Goal: Task Accomplishment & Management: Complete application form

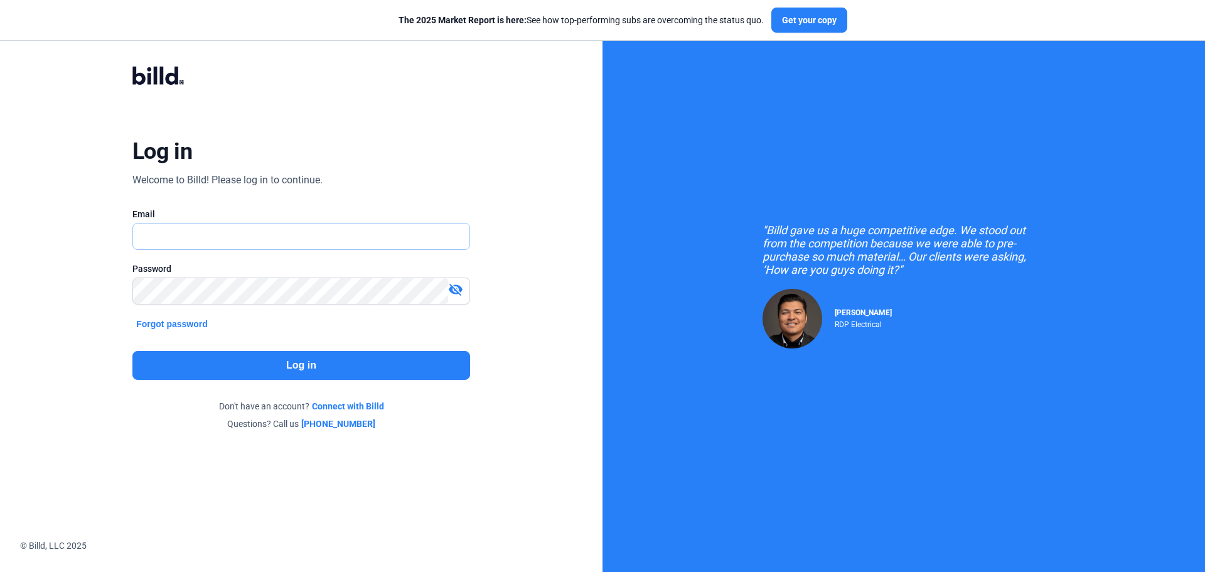
type input "[EMAIL_ADDRESS][DOMAIN_NAME]"
click at [313, 369] on button "Log in" at bounding box center [301, 365] width 338 height 29
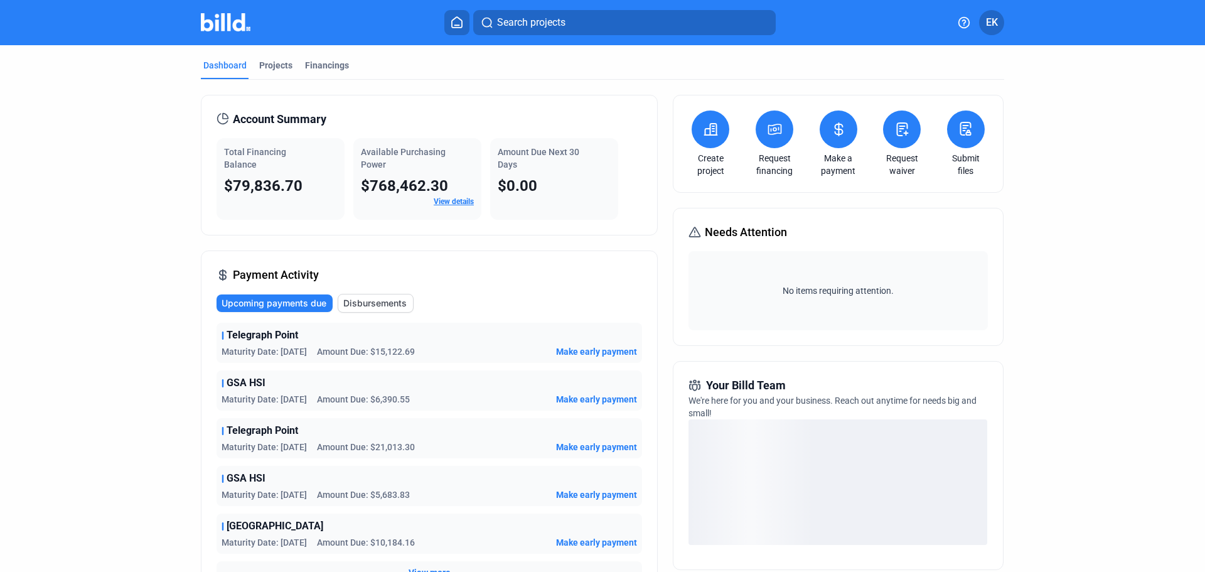
click at [269, 56] on mat-tab-group "Dashboard Projects Financings Account Summary Total Financing Balance $79,836.7…" at bounding box center [602, 440] width 803 height 791
click at [269, 63] on div "Projects" at bounding box center [275, 65] width 33 height 13
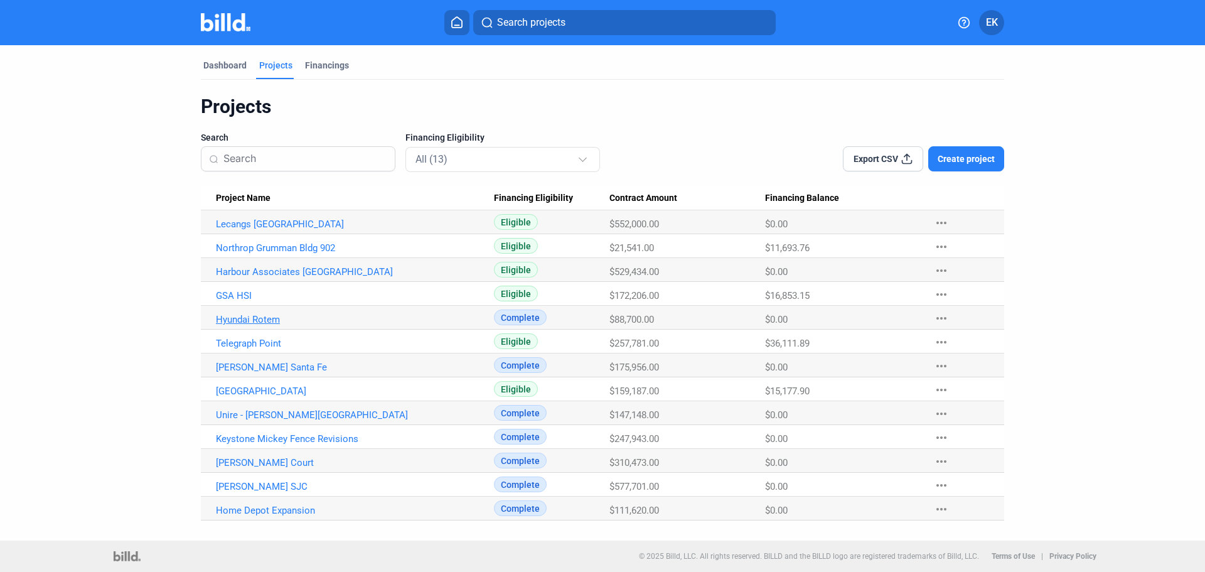
click at [254, 318] on link "Hyundai Rotem" at bounding box center [355, 319] width 278 height 11
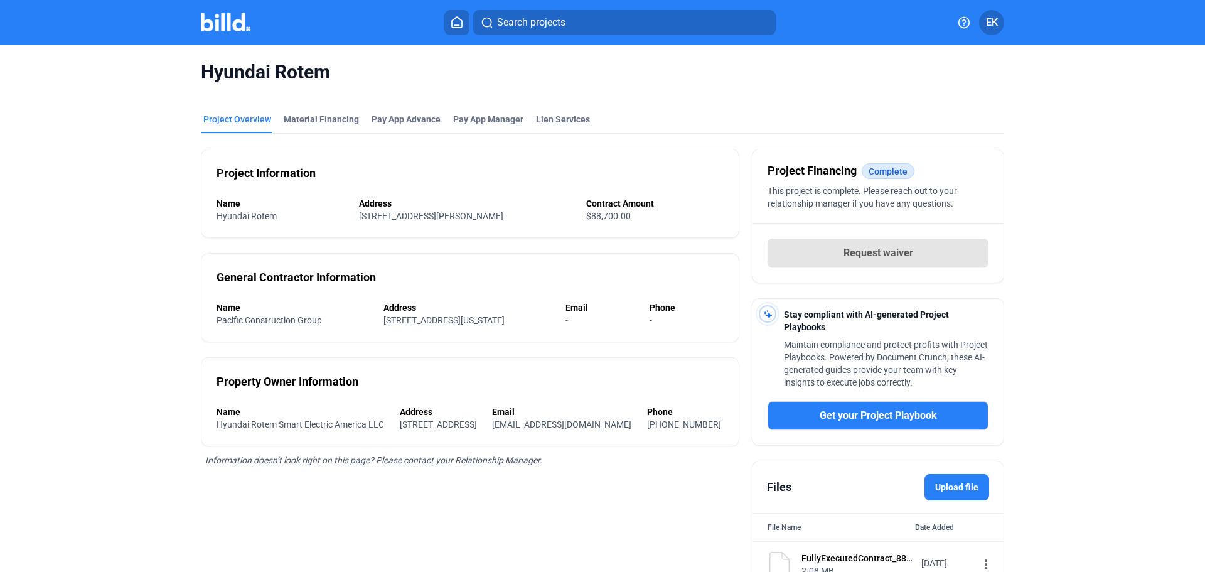
click at [886, 252] on span "Request waiver" at bounding box center [879, 252] width 70 height 15
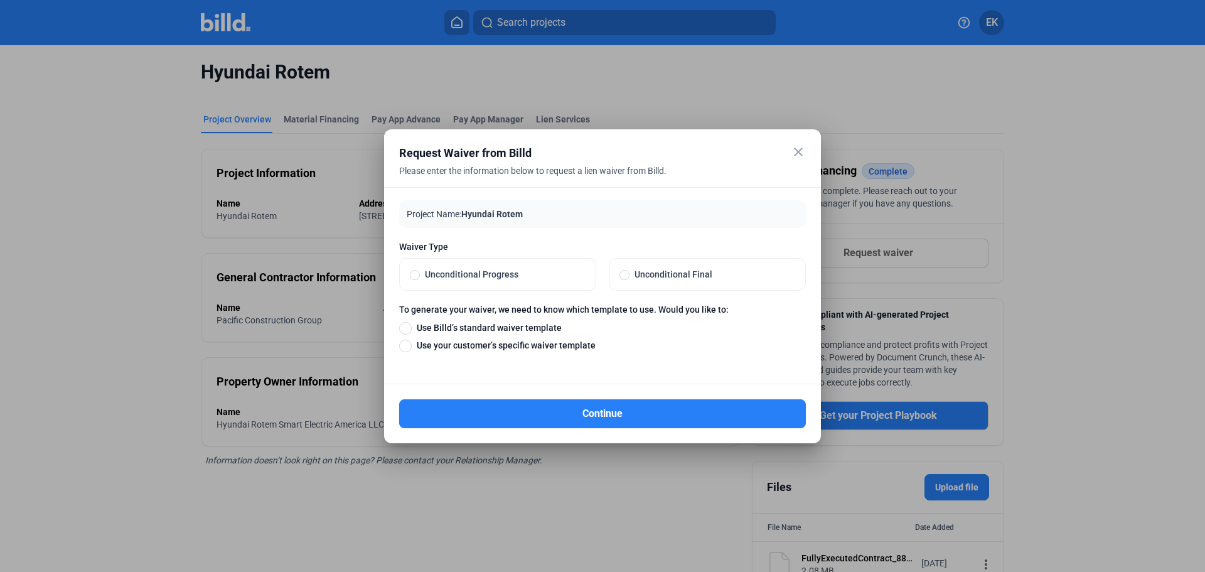
click at [437, 275] on span "Unconditional Progress" at bounding box center [503, 274] width 166 height 13
click at [420, 275] on input "Unconditional Progress" at bounding box center [415, 274] width 10 height 11
radio input "true"
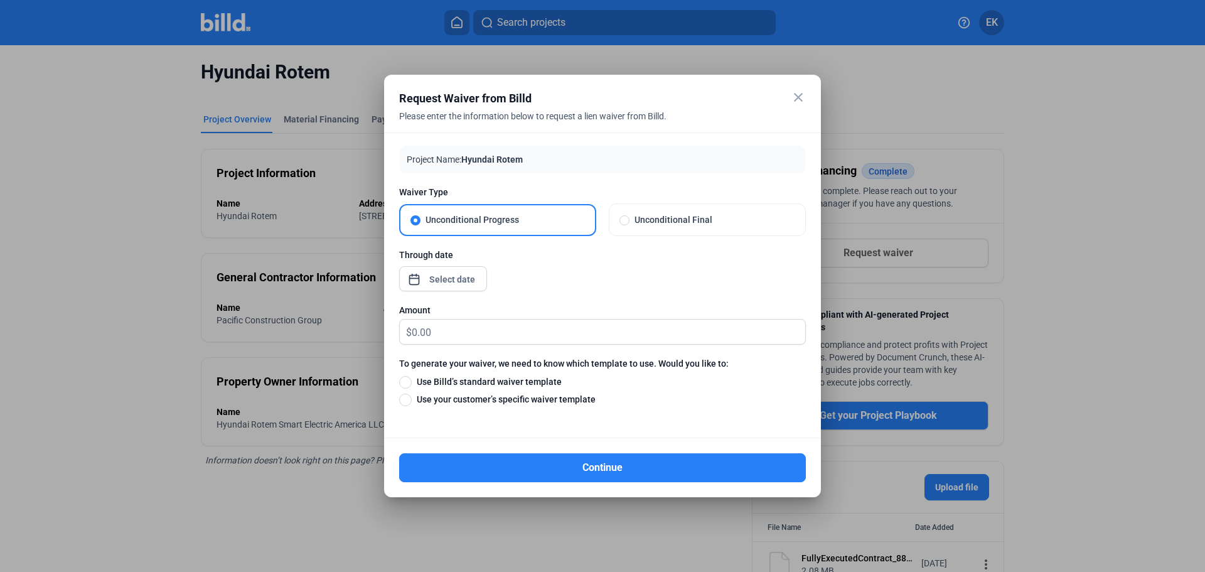
click at [432, 285] on div "close Request Waiver from Billd Please enter the information below to request a…" at bounding box center [602, 286] width 1205 height 572
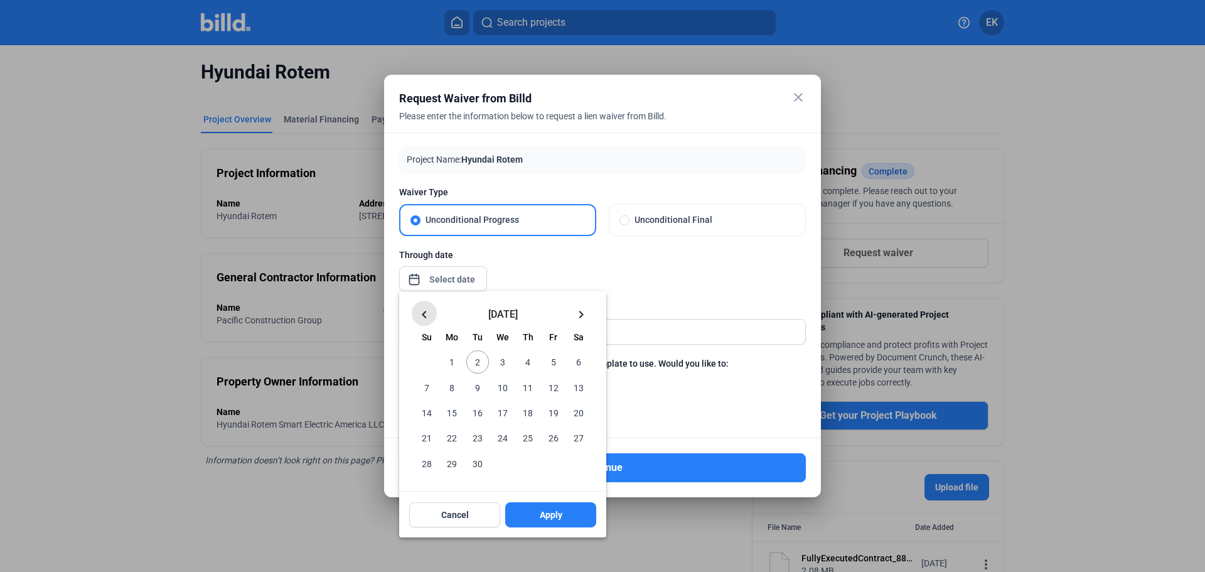
click at [426, 315] on mat-icon "keyboard_arrow_left" at bounding box center [424, 314] width 15 height 15
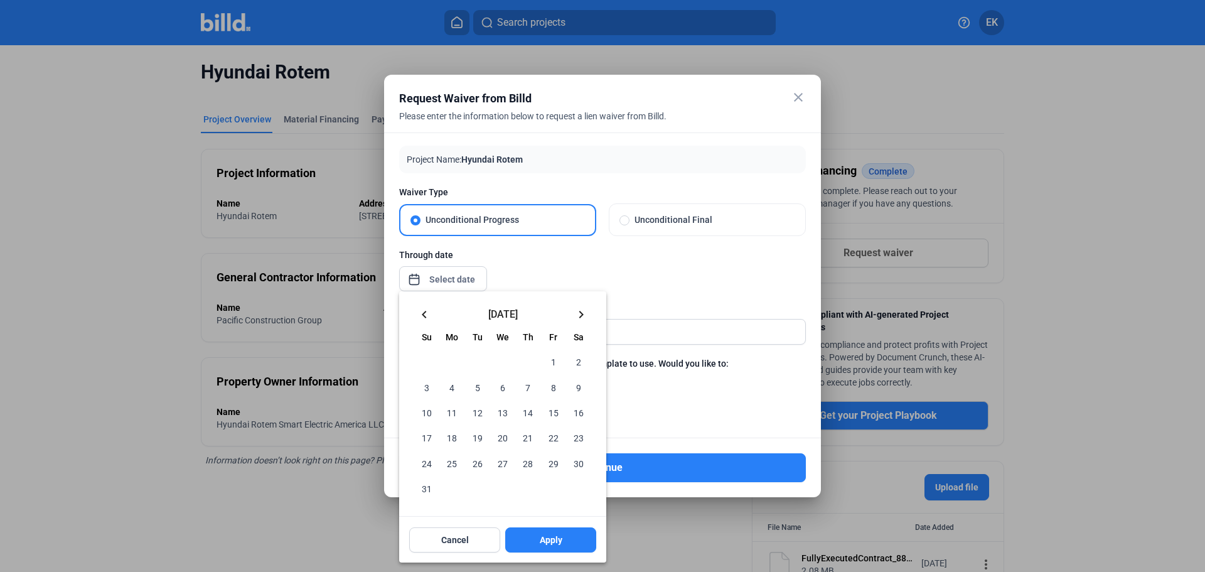
click at [420, 314] on mat-icon "keyboard_arrow_left" at bounding box center [424, 314] width 15 height 15
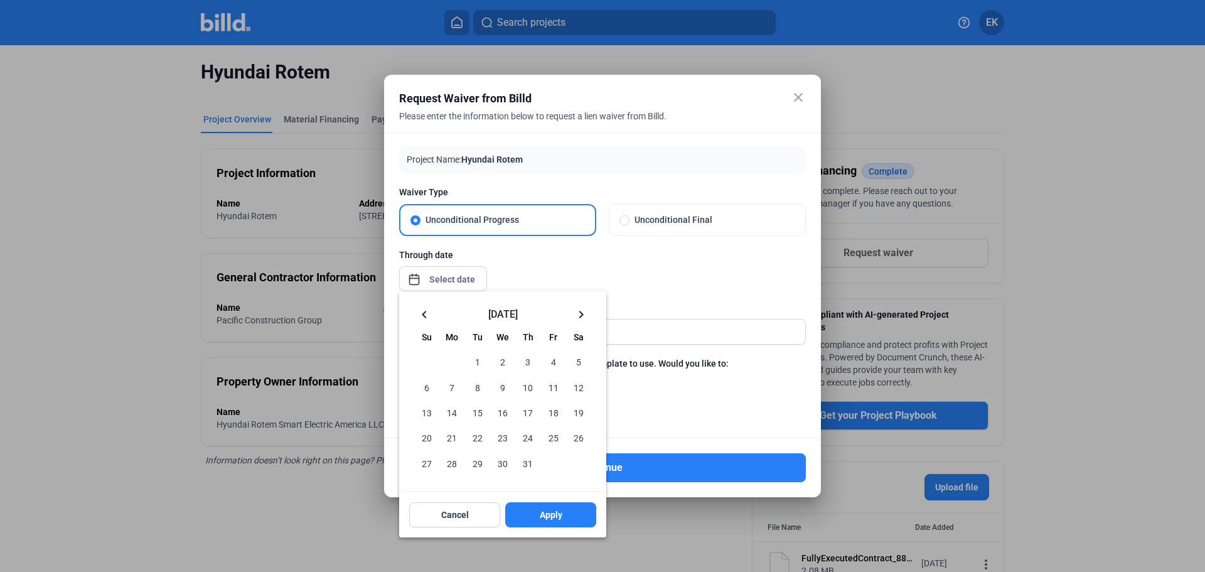
click at [524, 463] on span "31" at bounding box center [528, 462] width 23 height 23
click at [557, 518] on span "Apply" at bounding box center [551, 514] width 23 height 13
type input "Jul 31, 2025"
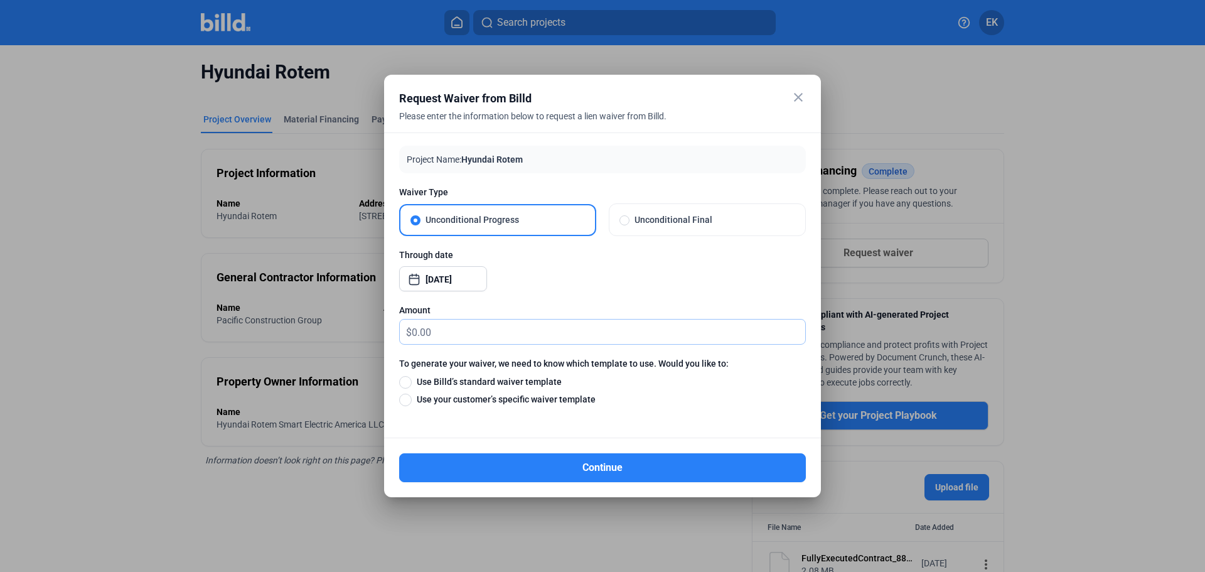
click at [427, 334] on input "text" at bounding box center [609, 331] width 394 height 24
type input "0"
click at [404, 383] on span at bounding box center [405, 382] width 13 height 13
click at [404, 383] on input "Use Billd’s standard waiver template" at bounding box center [405, 382] width 13 height 14
radio input "true"
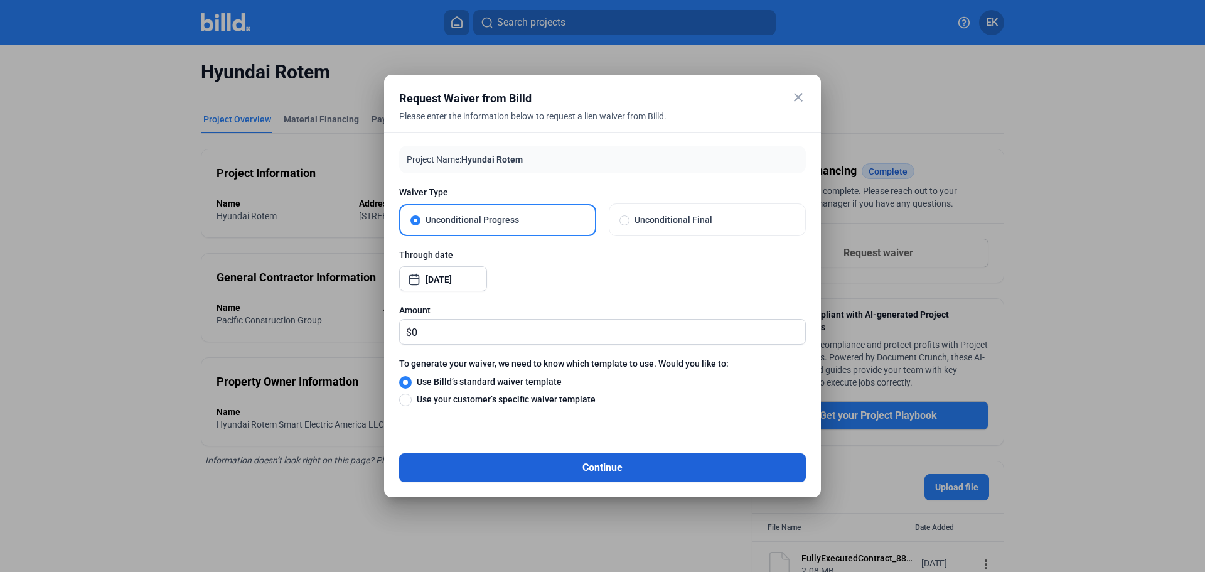
click at [630, 463] on button "Continue" at bounding box center [602, 467] width 407 height 29
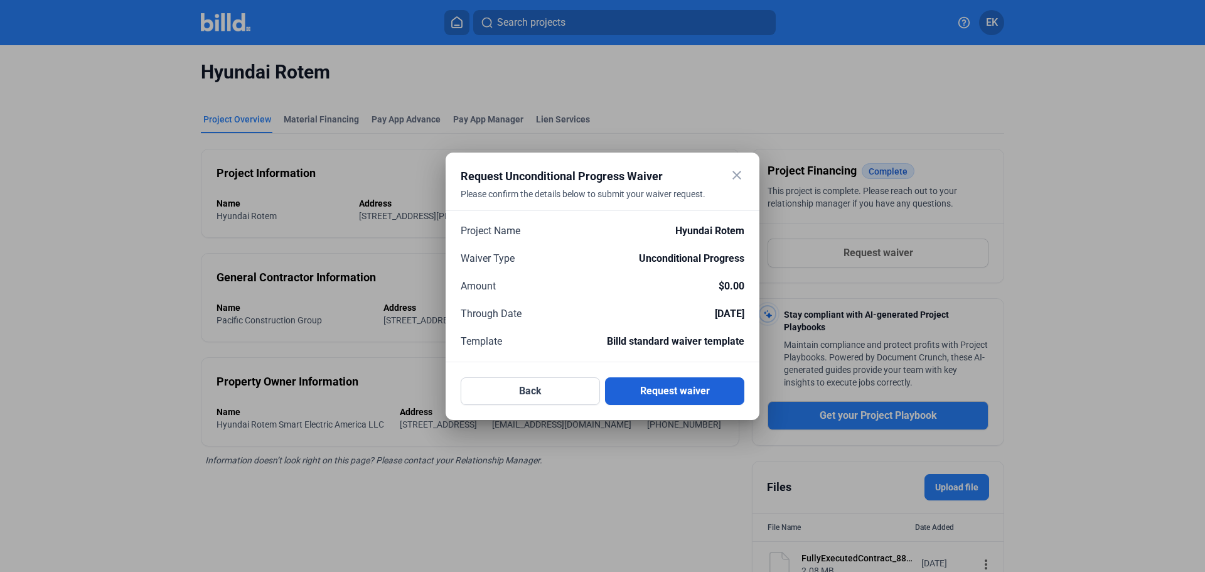
click at [680, 390] on button "Request waiver" at bounding box center [674, 391] width 139 height 28
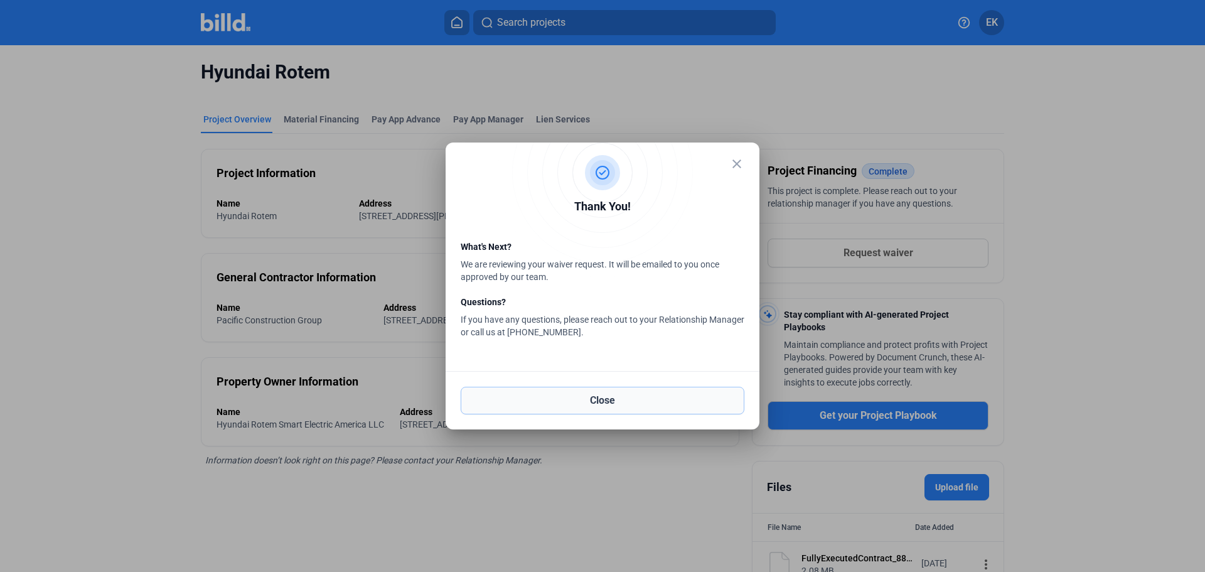
click at [601, 404] on button "Close" at bounding box center [603, 401] width 284 height 28
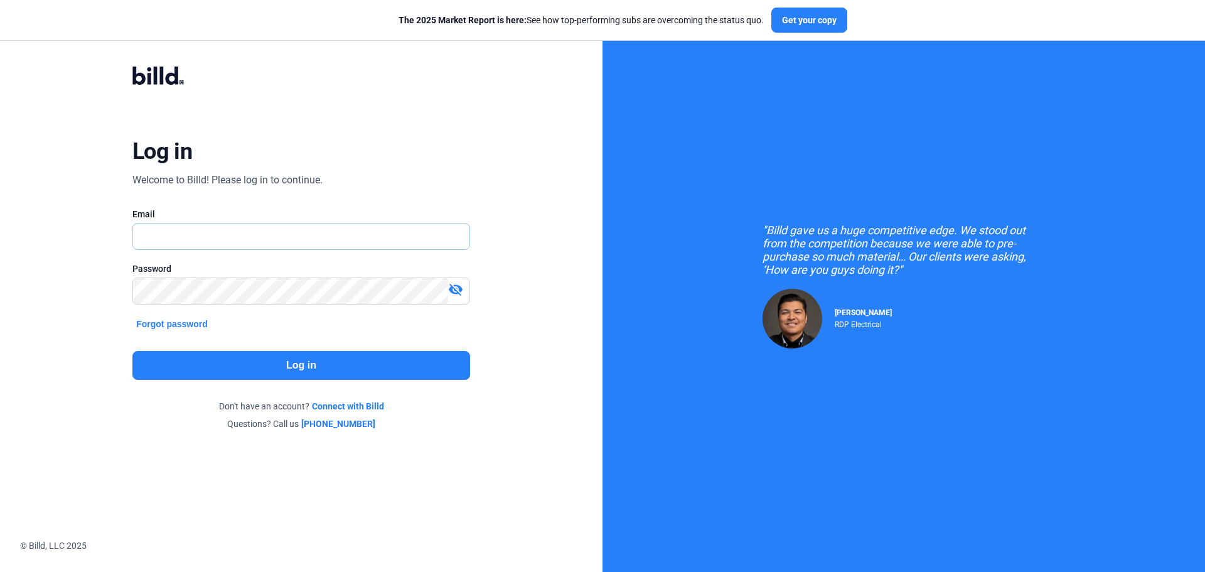
type input "[EMAIL_ADDRESS][DOMAIN_NAME]"
click at [292, 361] on button "Log in" at bounding box center [301, 365] width 338 height 29
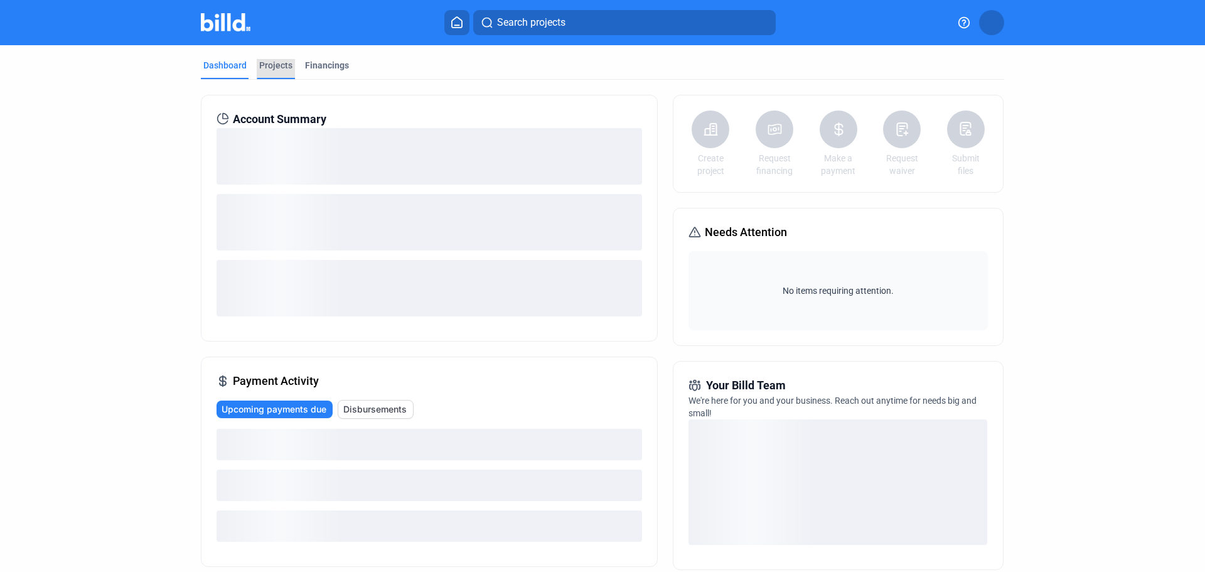
click at [274, 59] on div "Projects" at bounding box center [275, 65] width 33 height 13
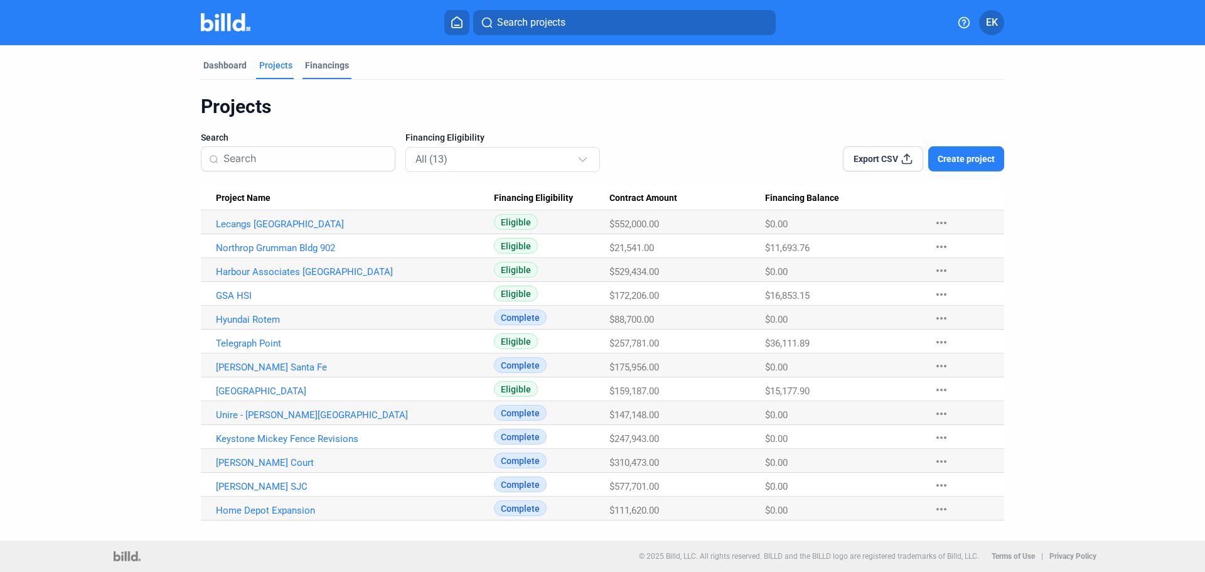
click at [323, 59] on div "Financings" at bounding box center [327, 65] width 44 height 13
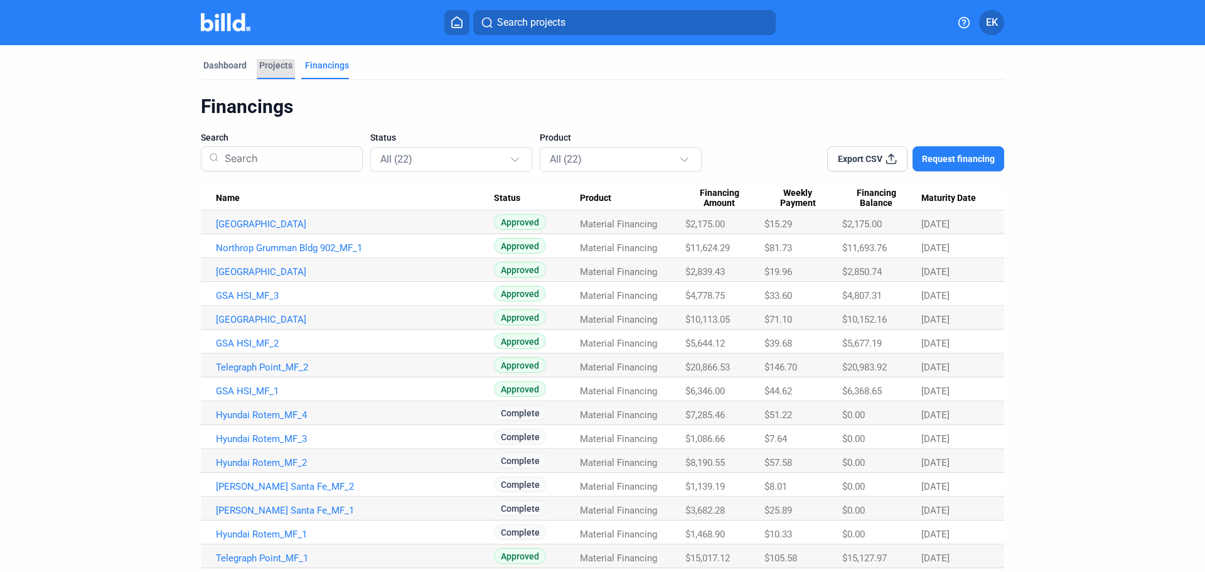
click at [278, 62] on div "Projects" at bounding box center [275, 65] width 33 height 13
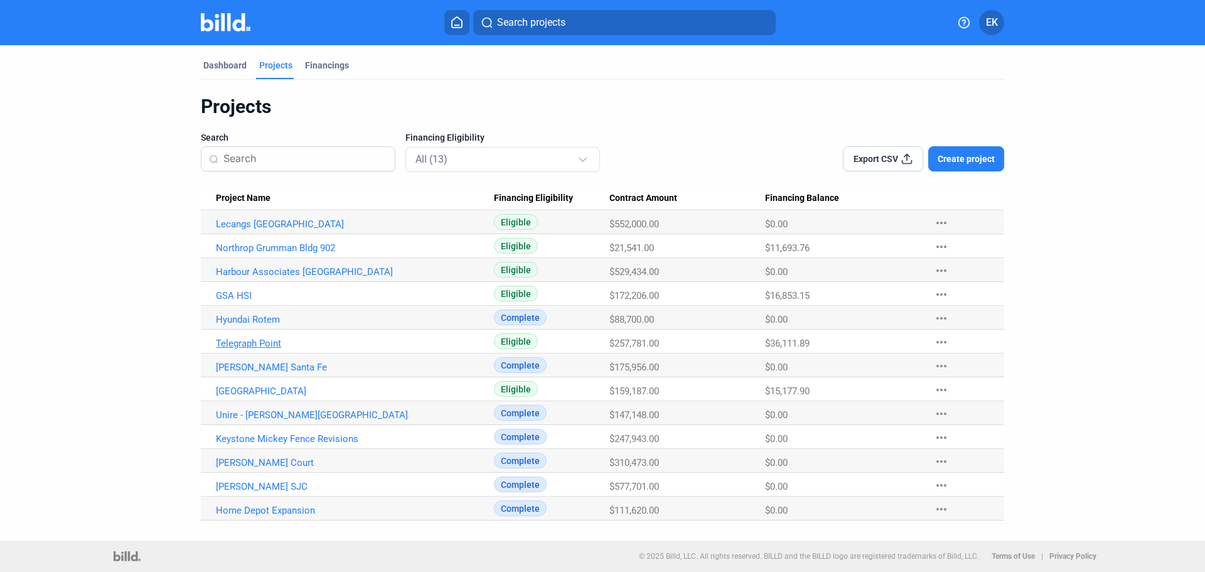
click at [270, 339] on link "Telegraph Point" at bounding box center [355, 343] width 278 height 11
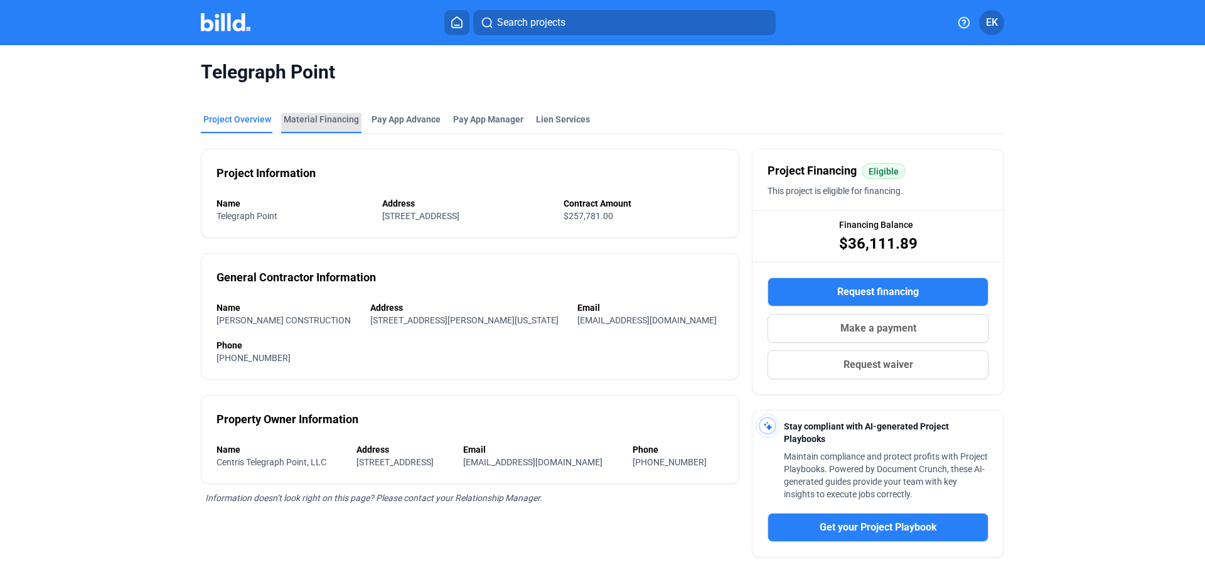
click at [321, 119] on div "Material Financing" at bounding box center [321, 119] width 75 height 13
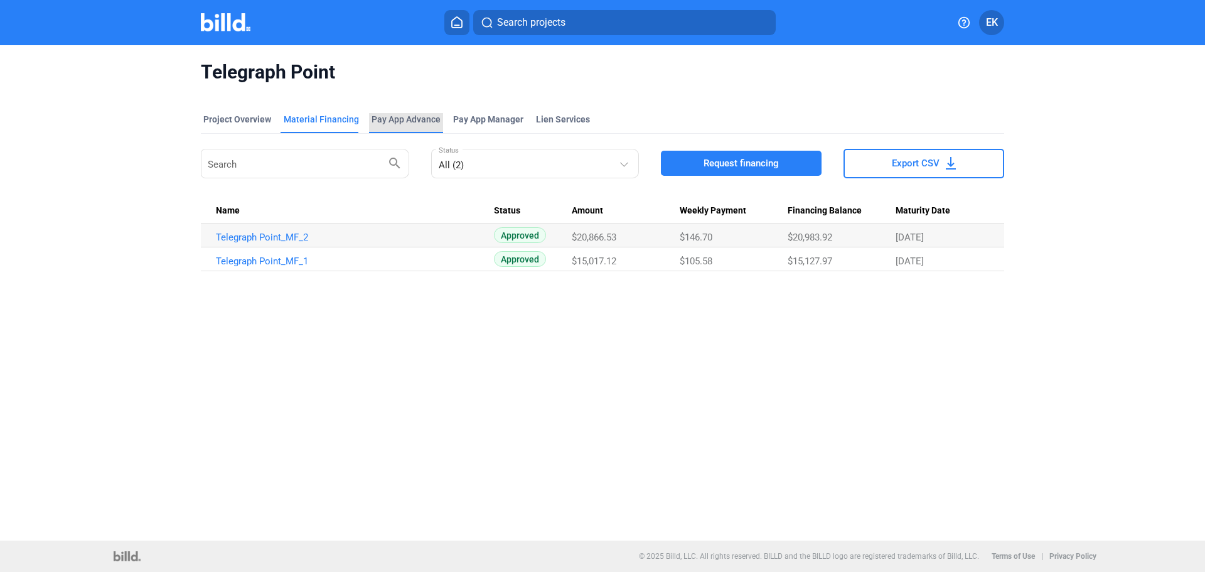
click at [405, 117] on div "Pay App Advance" at bounding box center [406, 119] width 69 height 13
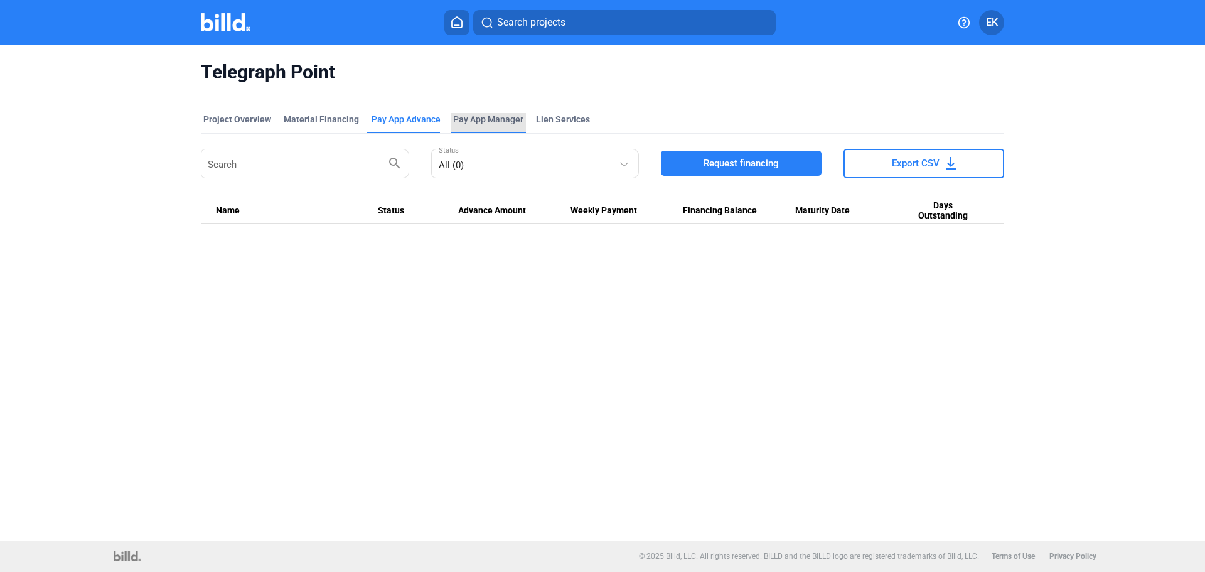
click at [486, 115] on span "Pay App Manager" at bounding box center [488, 119] width 70 height 13
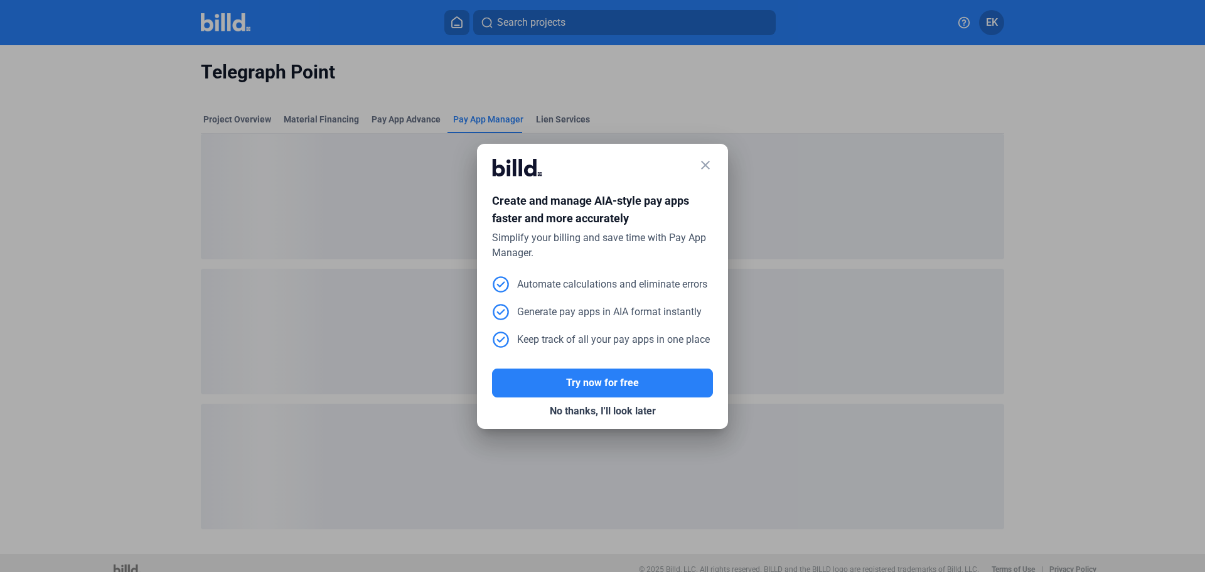
click at [705, 160] on mat-icon "close" at bounding box center [705, 165] width 15 height 15
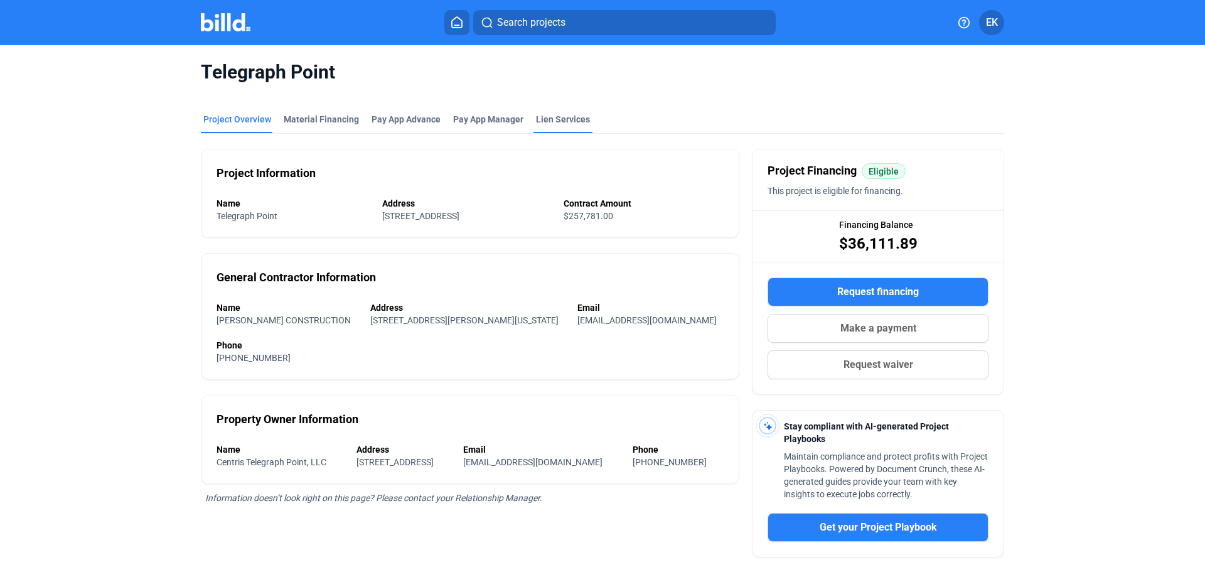
click at [560, 121] on div "Lien Services" at bounding box center [563, 119] width 54 height 13
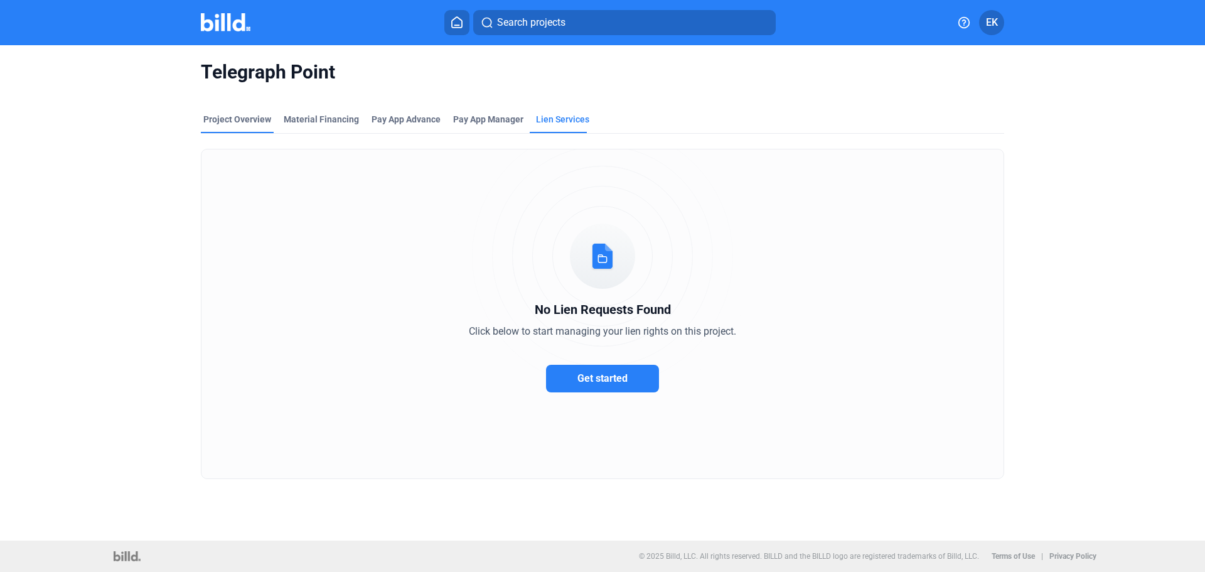
click at [210, 121] on div "Project Overview" at bounding box center [237, 119] width 68 height 13
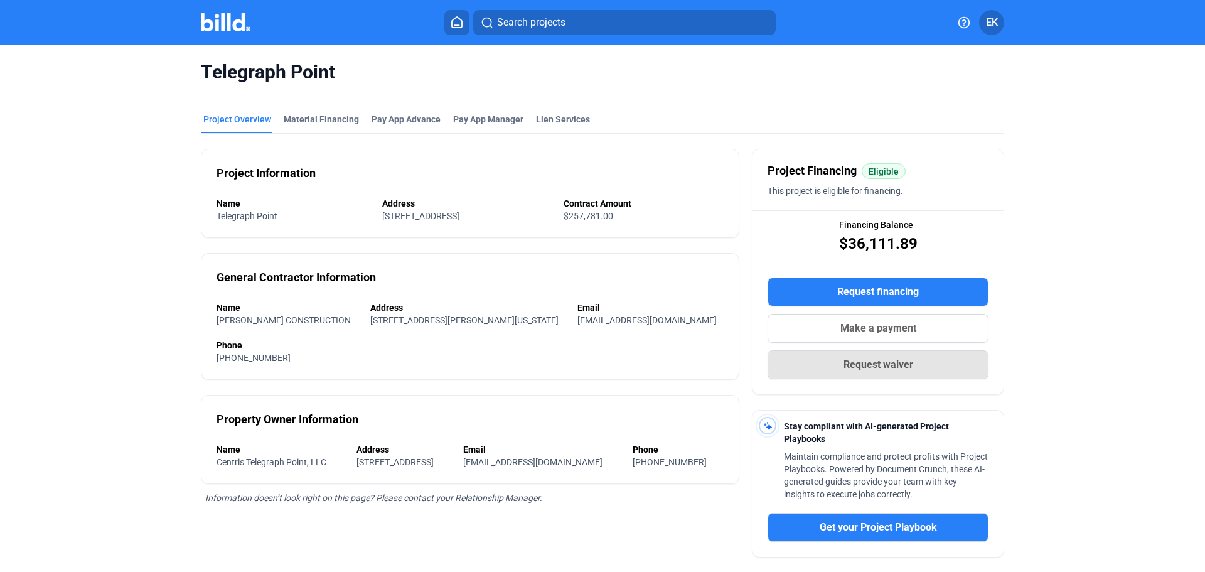
click at [886, 362] on span "Request waiver" at bounding box center [879, 364] width 70 height 15
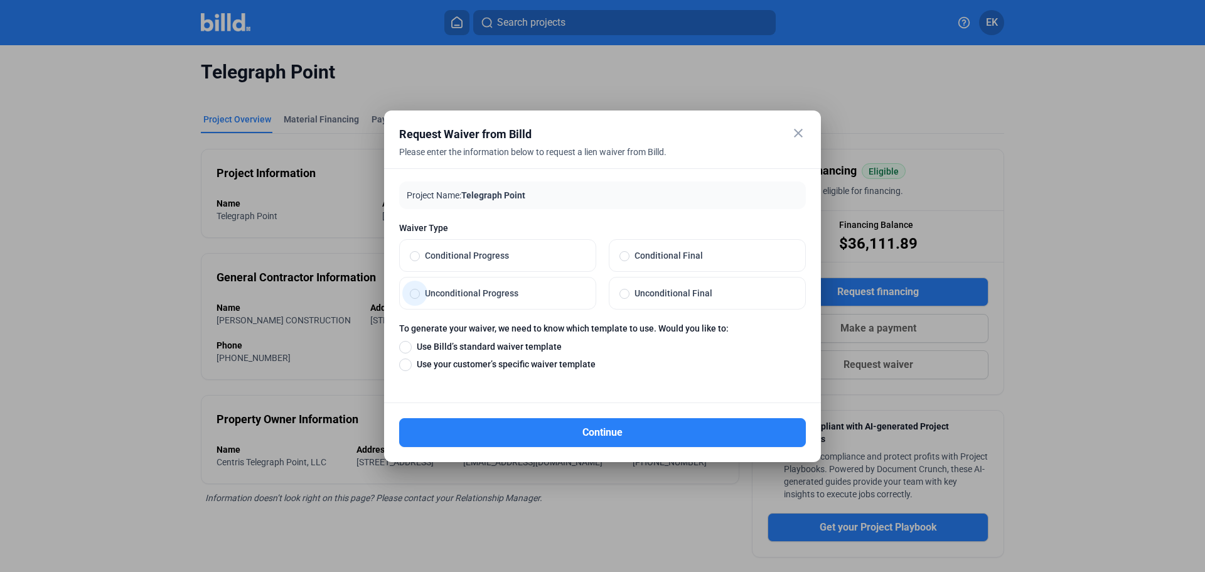
click at [416, 293] on span at bounding box center [416, 293] width 0 height 0
click at [415, 294] on input "Unconditional Progress" at bounding box center [415, 292] width 10 height 11
radio input "true"
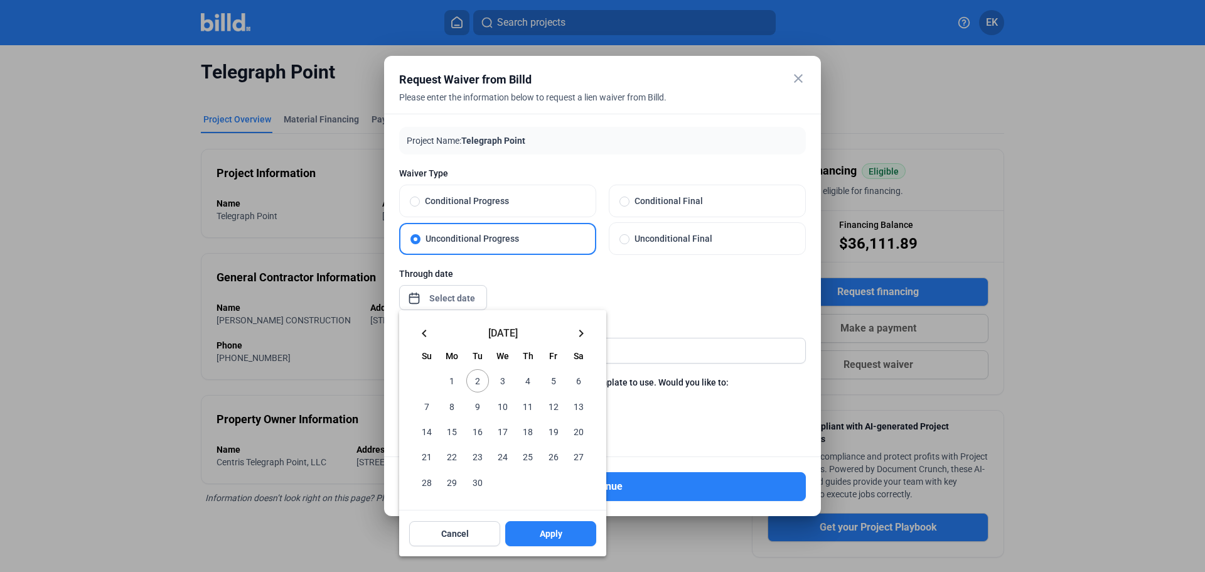
click at [439, 296] on div "close Request Waiver from Billd Please enter the information below to request a…" at bounding box center [602, 286] width 1205 height 572
click at [421, 333] on mat-icon "keyboard_arrow_left" at bounding box center [424, 333] width 15 height 15
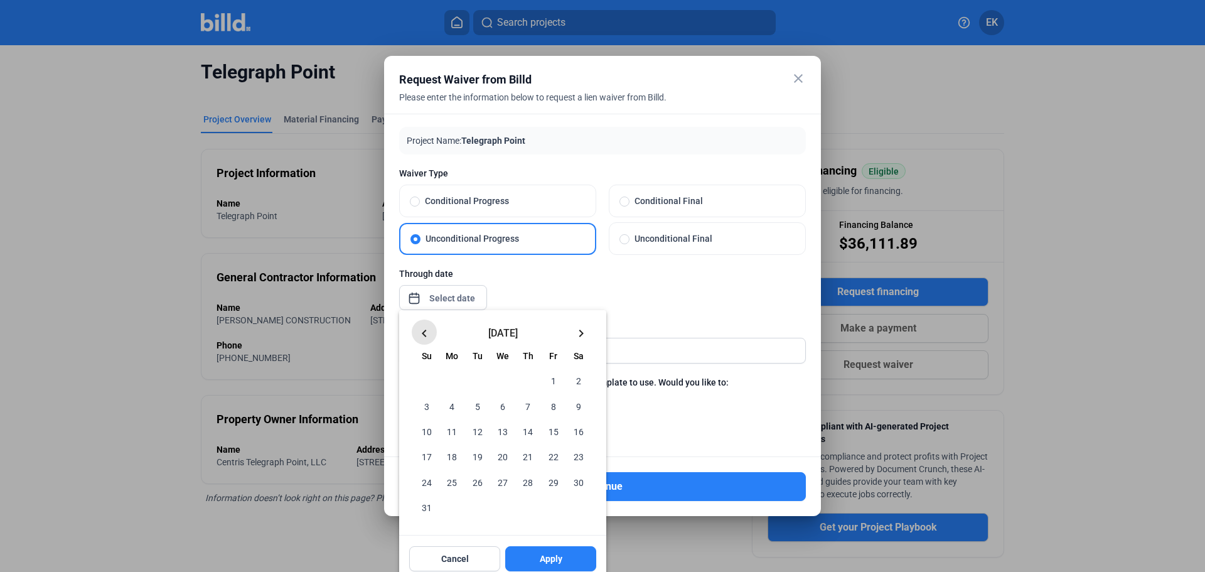
click at [421, 333] on mat-icon "keyboard_arrow_left" at bounding box center [424, 333] width 15 height 15
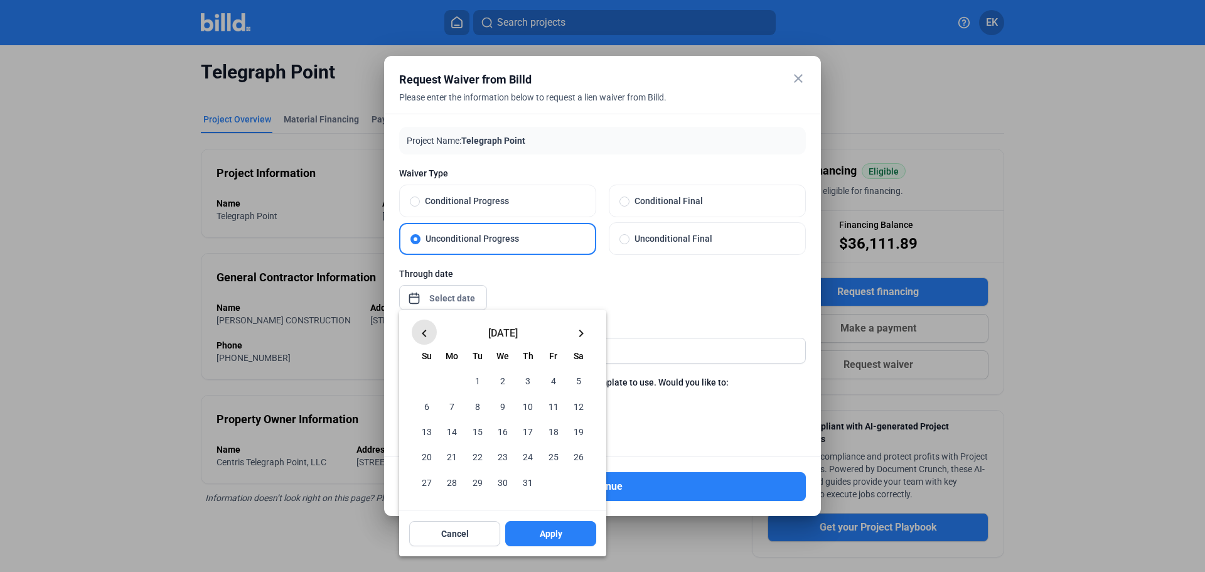
click at [421, 333] on mat-icon "keyboard_arrow_left" at bounding box center [424, 333] width 15 height 15
click at [453, 486] on span "30" at bounding box center [452, 481] width 23 height 23
click at [567, 530] on button "Apply" at bounding box center [550, 533] width 91 height 25
type input "[DATE]"
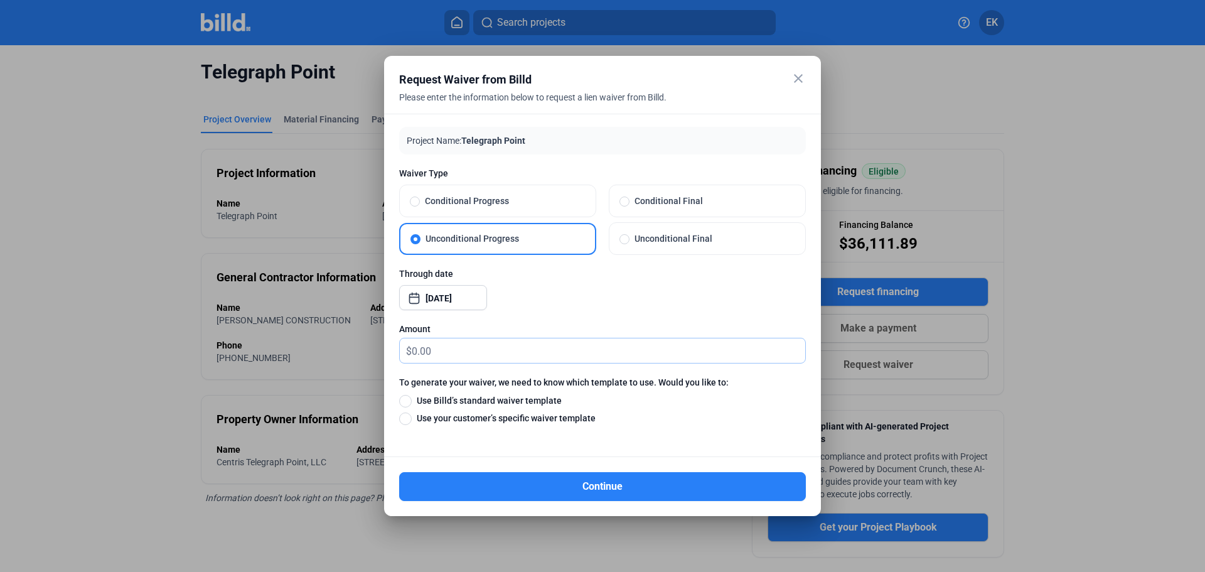
click at [441, 346] on input "text" at bounding box center [609, 350] width 394 height 24
click at [579, 285] on div "Through date [DATE]" at bounding box center [602, 294] width 407 height 55
drag, startPoint x: 567, startPoint y: 75, endPoint x: 608, endPoint y: 72, distance: 40.9
click at [608, 72] on div "Request Waiver from Billd" at bounding box center [586, 80] width 375 height 18
click at [469, 346] on input "text" at bounding box center [609, 350] width 394 height 24
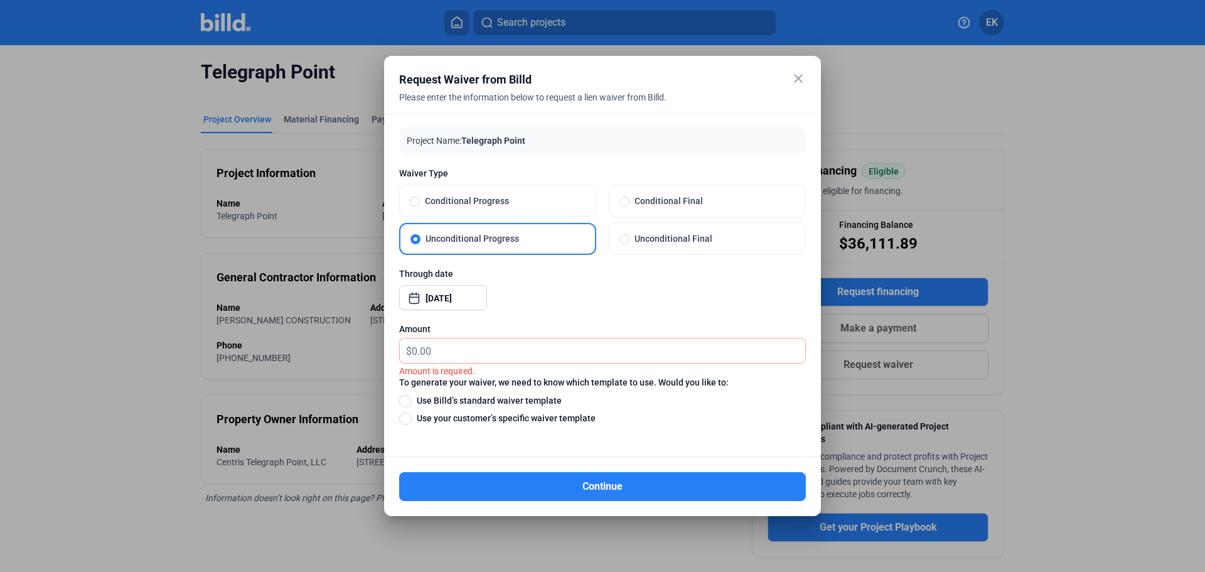
click at [709, 334] on div "Amount" at bounding box center [602, 329] width 407 height 13
click at [415, 350] on input "text" at bounding box center [609, 350] width 394 height 24
type input "0"
click at [404, 395] on span at bounding box center [405, 401] width 13 height 13
click at [404, 395] on input "Use Billd’s standard waiver template" at bounding box center [405, 401] width 13 height 14
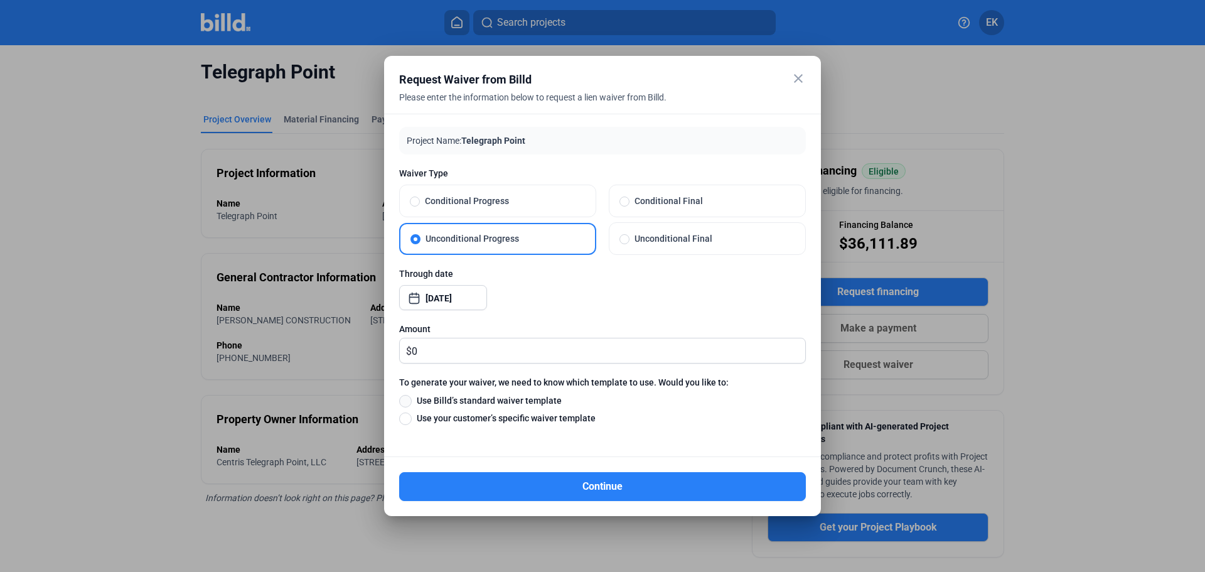
radio input "true"
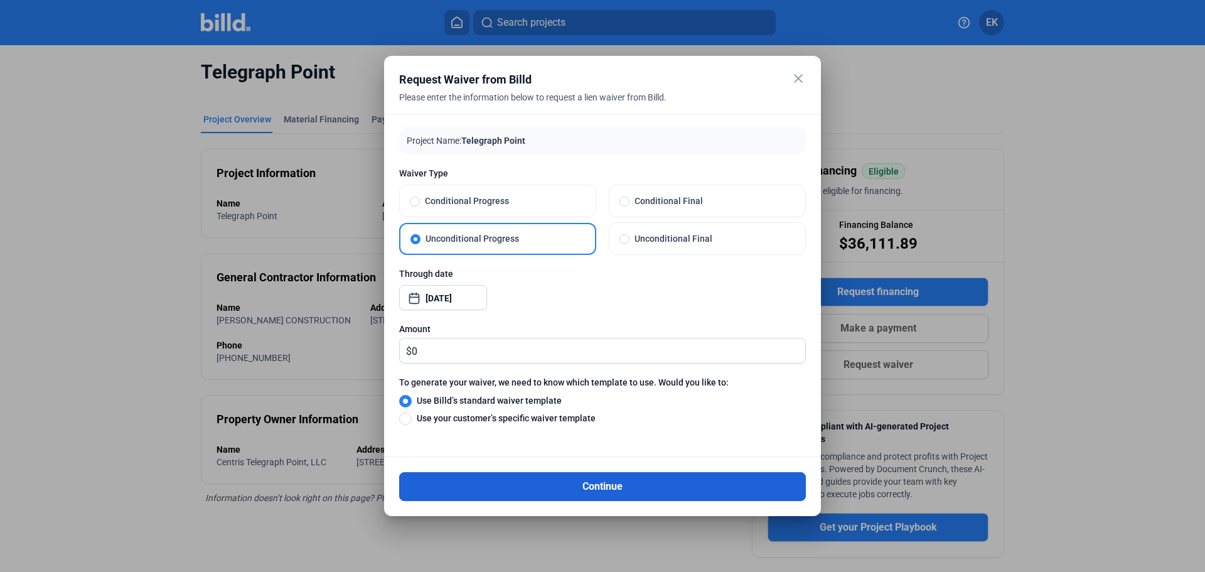
click at [599, 490] on button "Continue" at bounding box center [602, 486] width 407 height 29
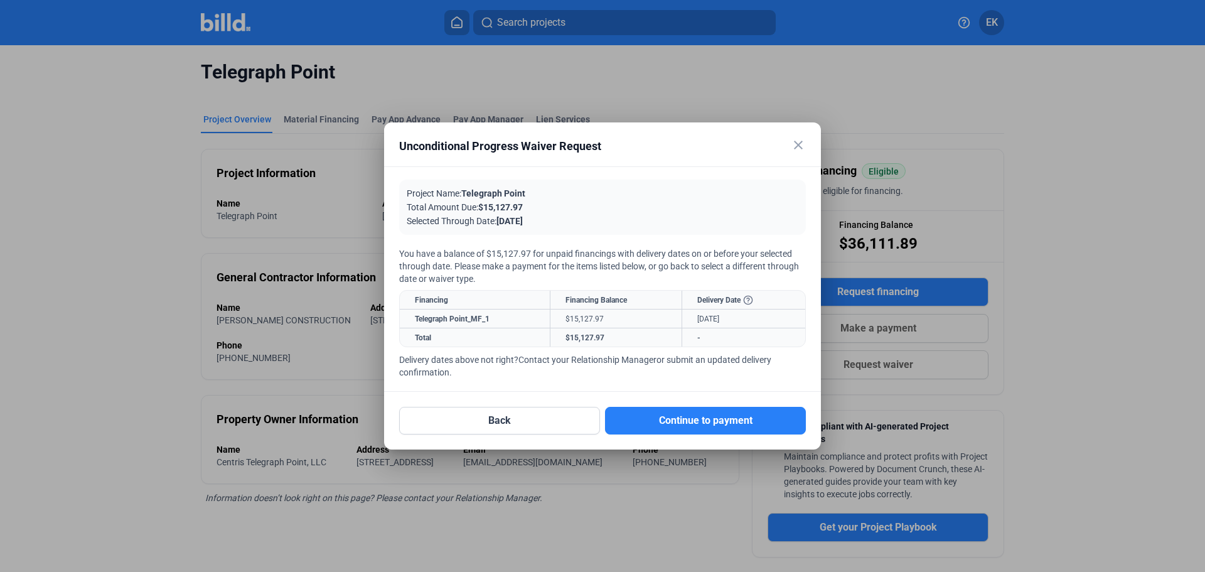
drag, startPoint x: 480, startPoint y: 250, endPoint x: 764, endPoint y: 257, distance: 284.4
click at [764, 257] on div "You have a balance of $15,127.97 for unpaid financings with delivery dates on o…" at bounding box center [602, 266] width 407 height 38
drag, startPoint x: 565, startPoint y: 262, endPoint x: 744, endPoint y: 263, distance: 179.5
click at [744, 263] on div "You have a balance of $15,127.97 for unpaid financings with delivery dates on o…" at bounding box center [602, 266] width 407 height 38
click at [795, 141] on mat-icon "close" at bounding box center [798, 144] width 15 height 15
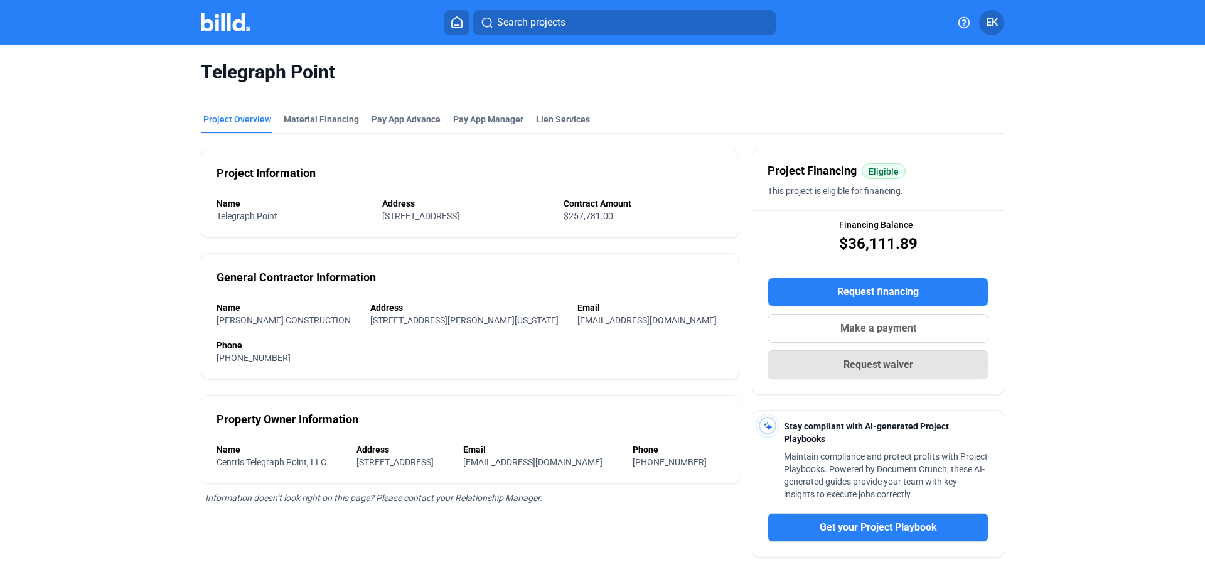
click at [886, 370] on span "Request waiver" at bounding box center [879, 364] width 70 height 15
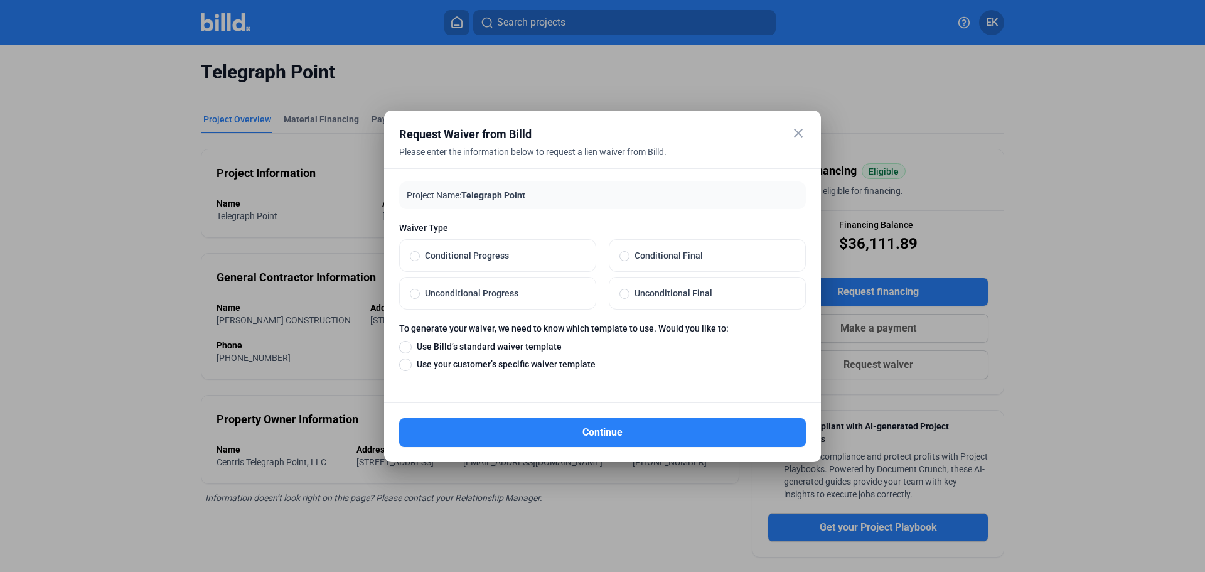
click at [413, 293] on span at bounding box center [415, 294] width 10 height 10
click at [413, 293] on input "Unconditional Progress" at bounding box center [415, 292] width 10 height 11
radio input "true"
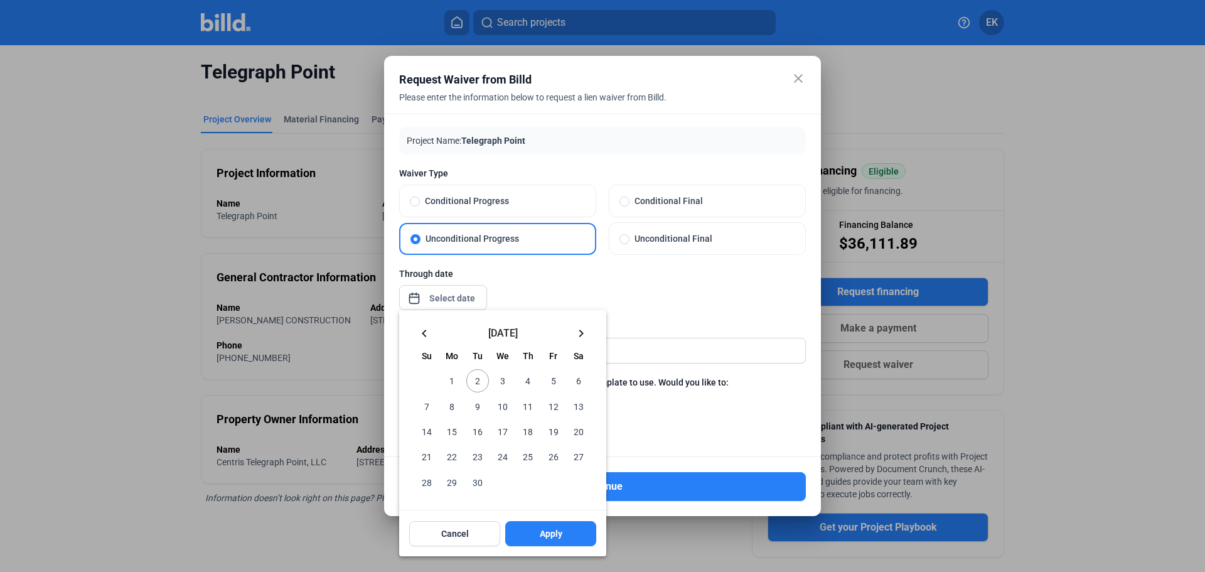
click at [444, 294] on div "close Request Waiver from Billd Please enter the information below to request a…" at bounding box center [602, 286] width 1205 height 572
click at [424, 331] on mat-icon "keyboard_arrow_left" at bounding box center [424, 333] width 15 height 15
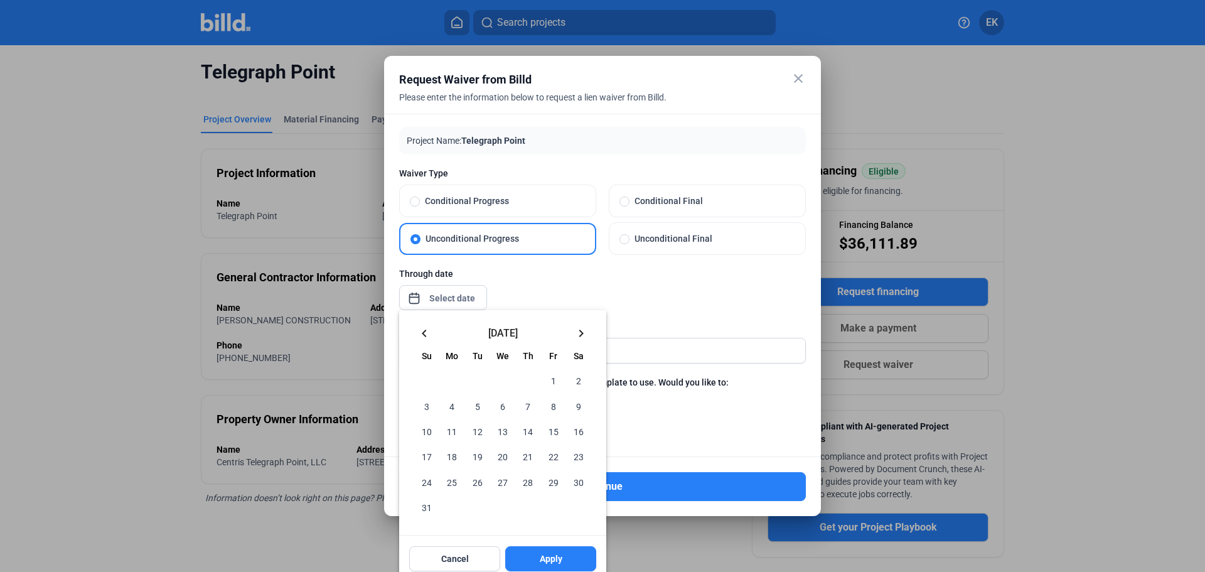
click at [424, 331] on mat-icon "keyboard_arrow_left" at bounding box center [424, 333] width 15 height 15
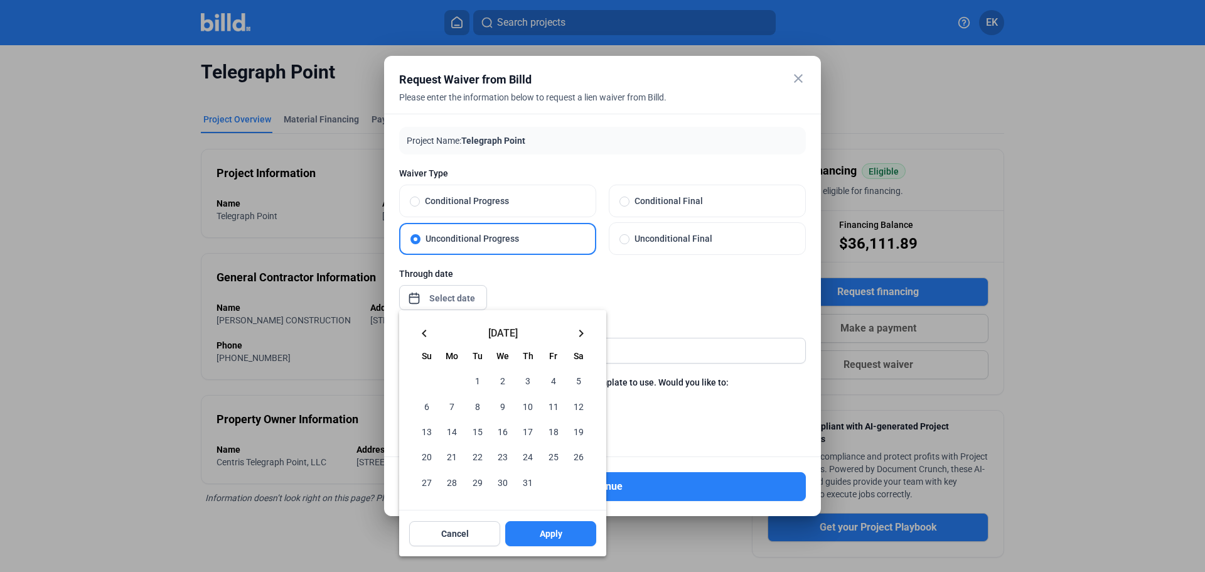
click at [424, 331] on mat-icon "keyboard_arrow_left" at bounding box center [424, 333] width 15 height 15
click at [452, 483] on span "30" at bounding box center [452, 481] width 23 height 23
drag, startPoint x: 562, startPoint y: 537, endPoint x: 543, endPoint y: 521, distance: 25.0
click at [562, 537] on button "Apply" at bounding box center [550, 533] width 91 height 25
type input "[DATE]"
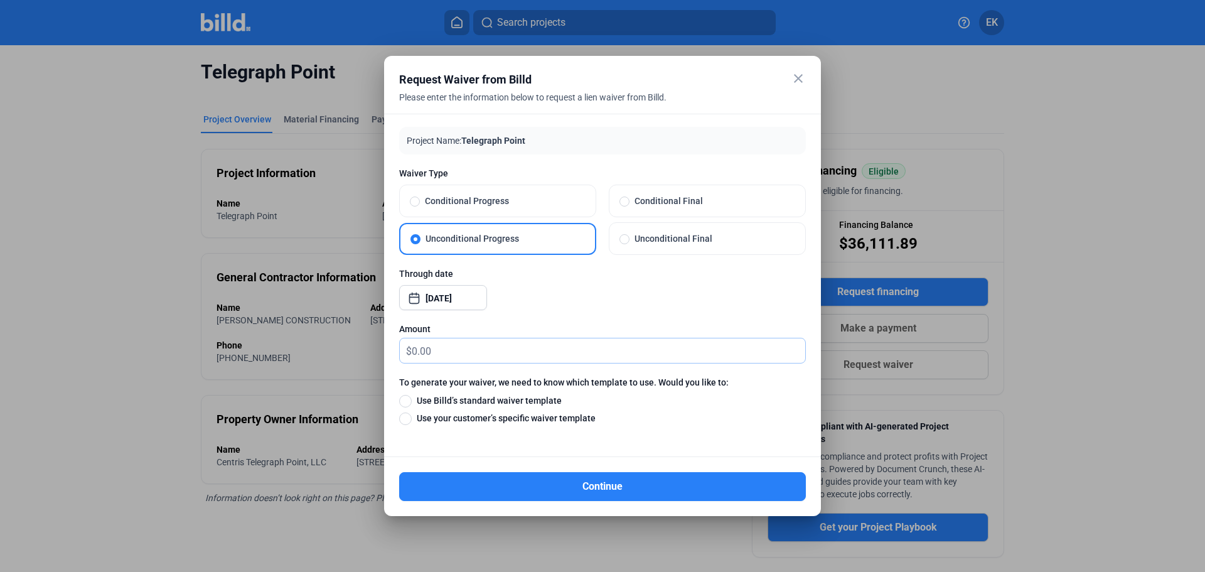
click at [453, 348] on input "text" at bounding box center [609, 350] width 394 height 24
type input "0"
click at [412, 400] on span "Use Billd’s standard waiver template" at bounding box center [487, 400] width 150 height 13
click at [412, 400] on input "Use Billd’s standard waiver template" at bounding box center [405, 401] width 13 height 14
radio input "true"
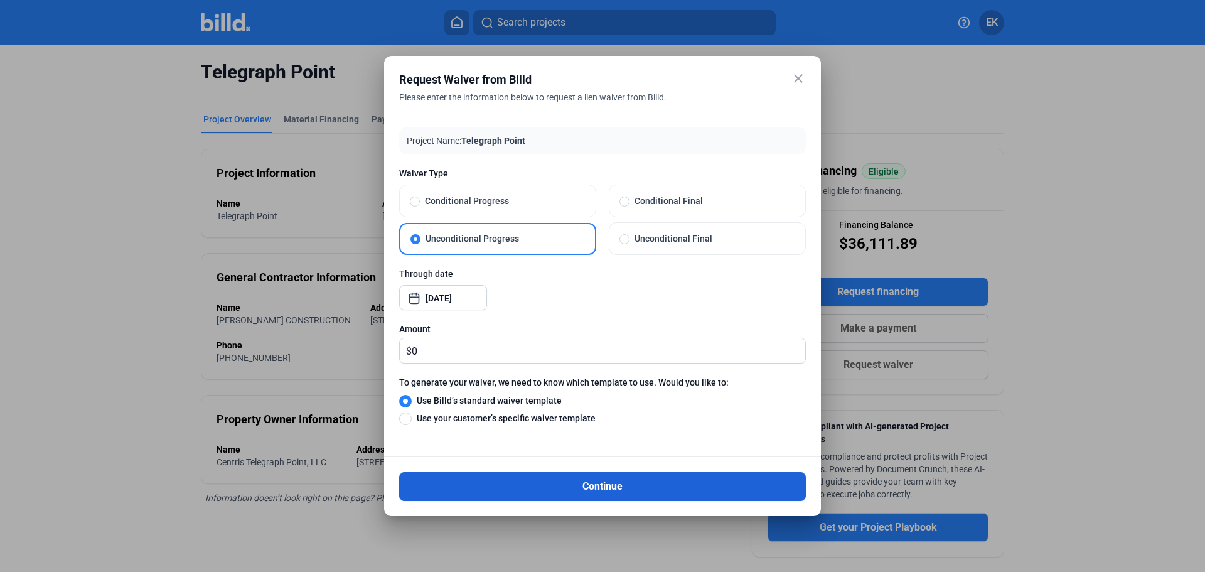
click at [608, 486] on button "Continue" at bounding box center [602, 486] width 407 height 29
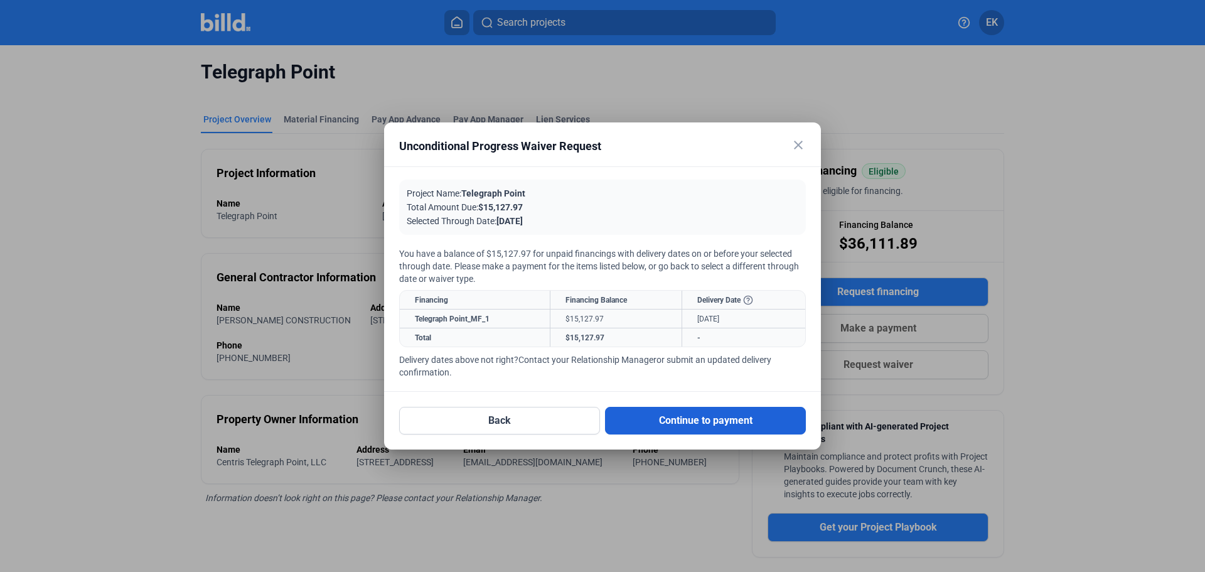
click at [687, 421] on button "Continue to payment" at bounding box center [705, 421] width 201 height 28
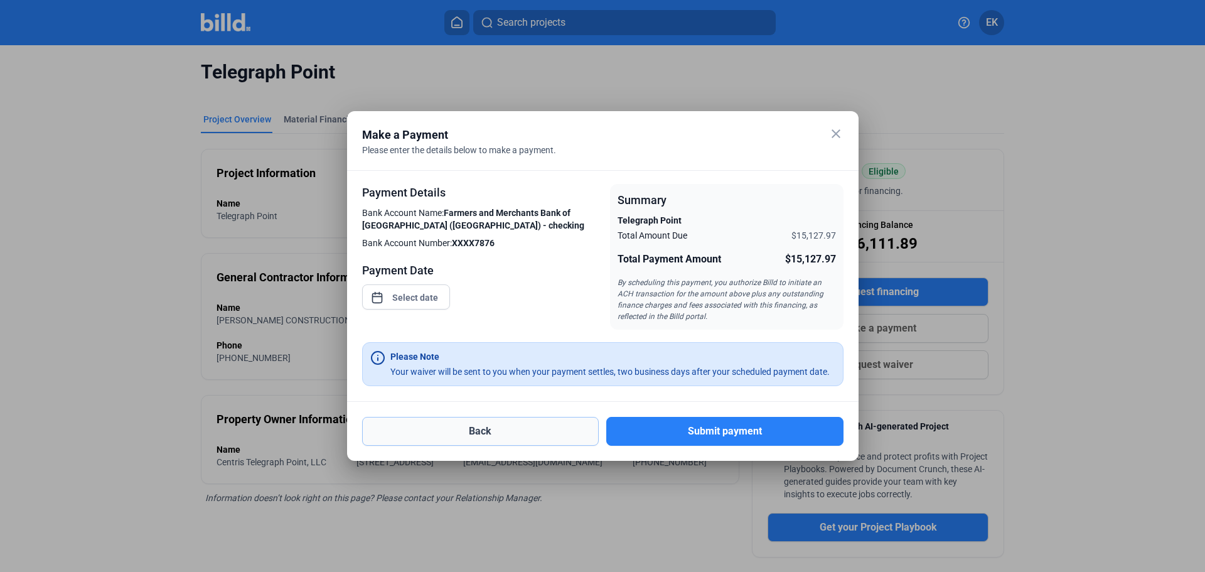
click at [459, 432] on button "Back" at bounding box center [480, 431] width 237 height 29
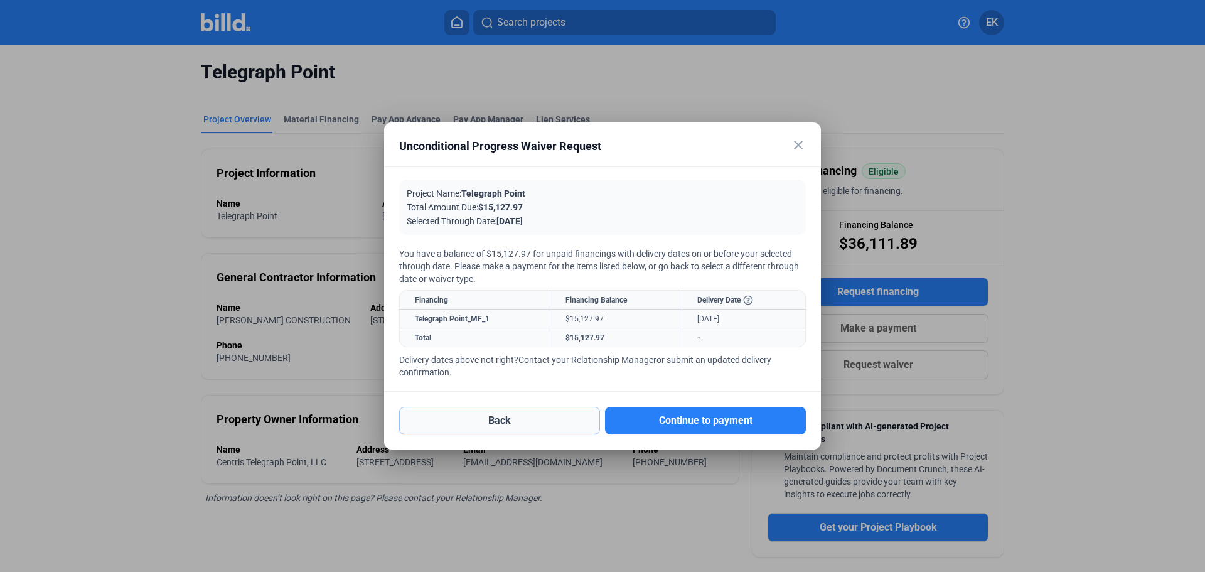
click at [519, 422] on button "Back" at bounding box center [499, 421] width 201 height 28
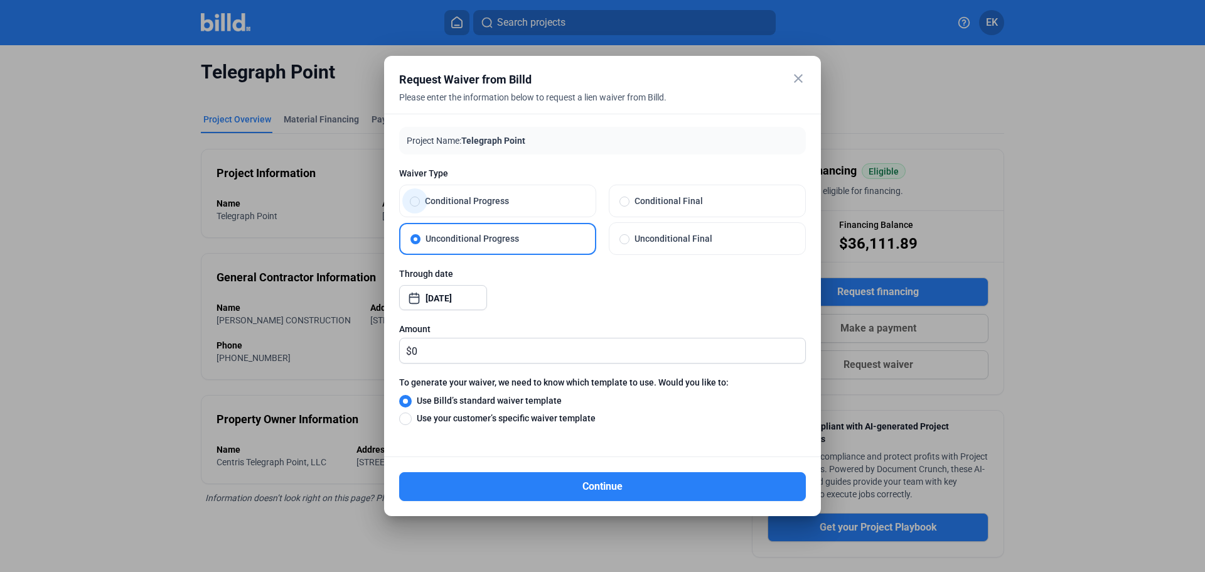
click at [456, 199] on span "Conditional Progress" at bounding box center [503, 201] width 166 height 13
click at [420, 199] on input "Conditional Progress" at bounding box center [415, 200] width 10 height 11
radio input "true"
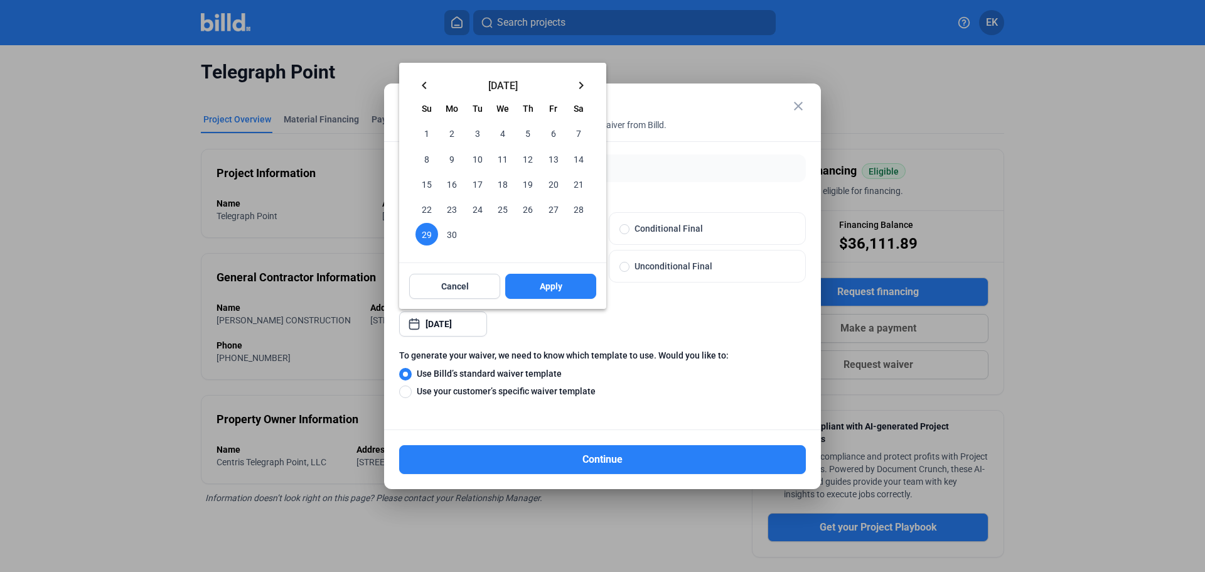
click at [435, 324] on div "close Request Waiver from Billd Please enter the information below to request a…" at bounding box center [602, 286] width 1205 height 572
click at [451, 235] on span "30" at bounding box center [452, 234] width 23 height 23
click at [555, 288] on span "Apply" at bounding box center [551, 286] width 23 height 13
type input "[DATE]"
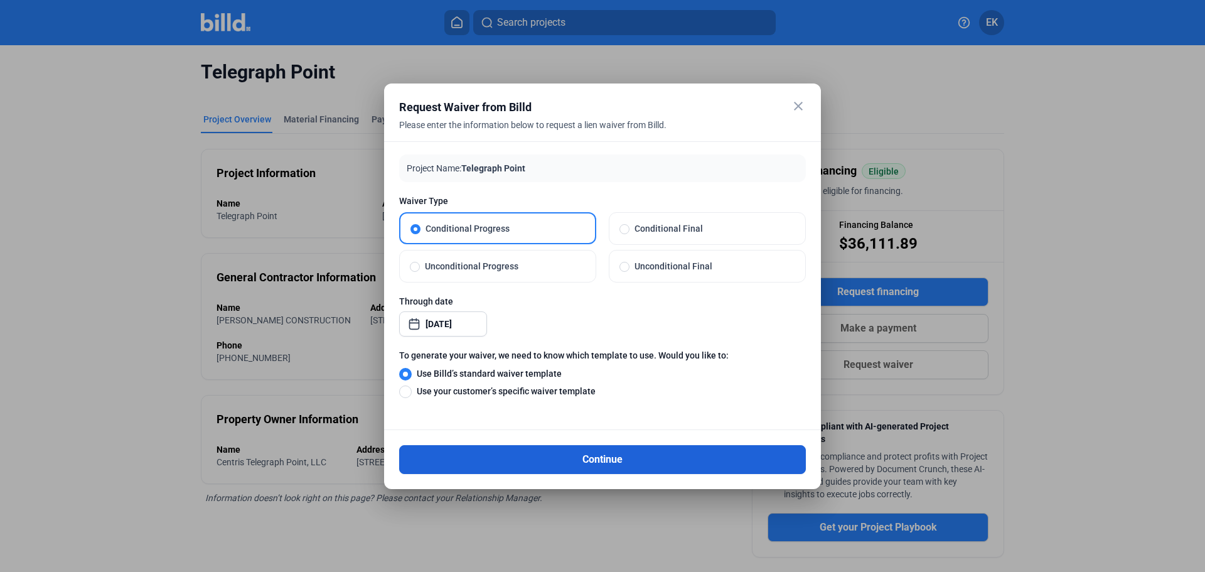
click at [592, 459] on button "Continue" at bounding box center [602, 459] width 407 height 29
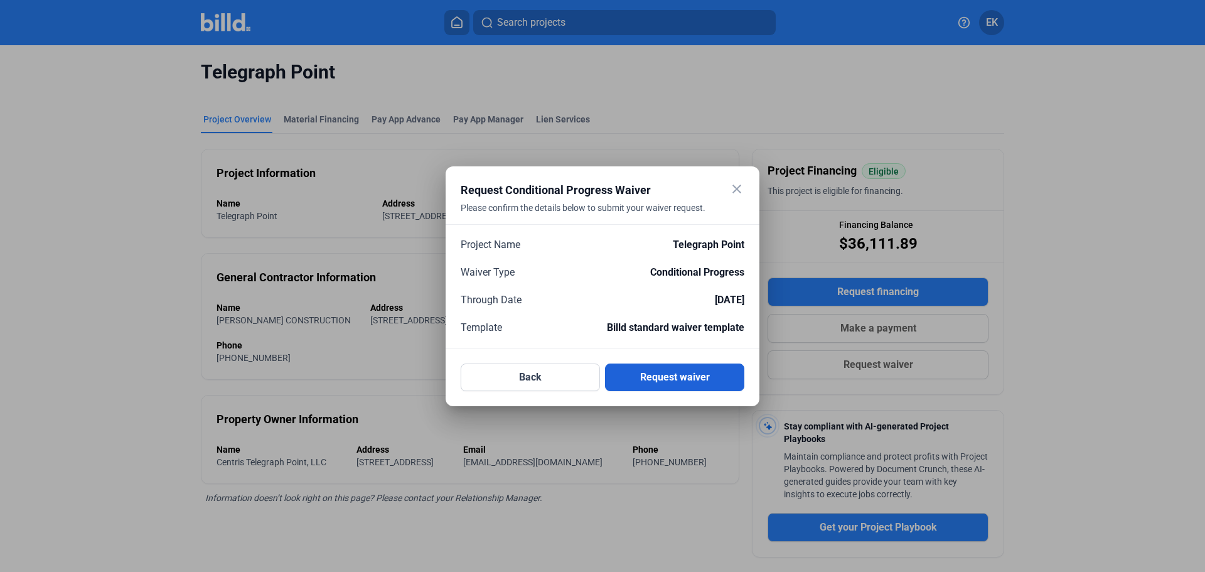
click at [678, 374] on button "Request waiver" at bounding box center [674, 377] width 139 height 28
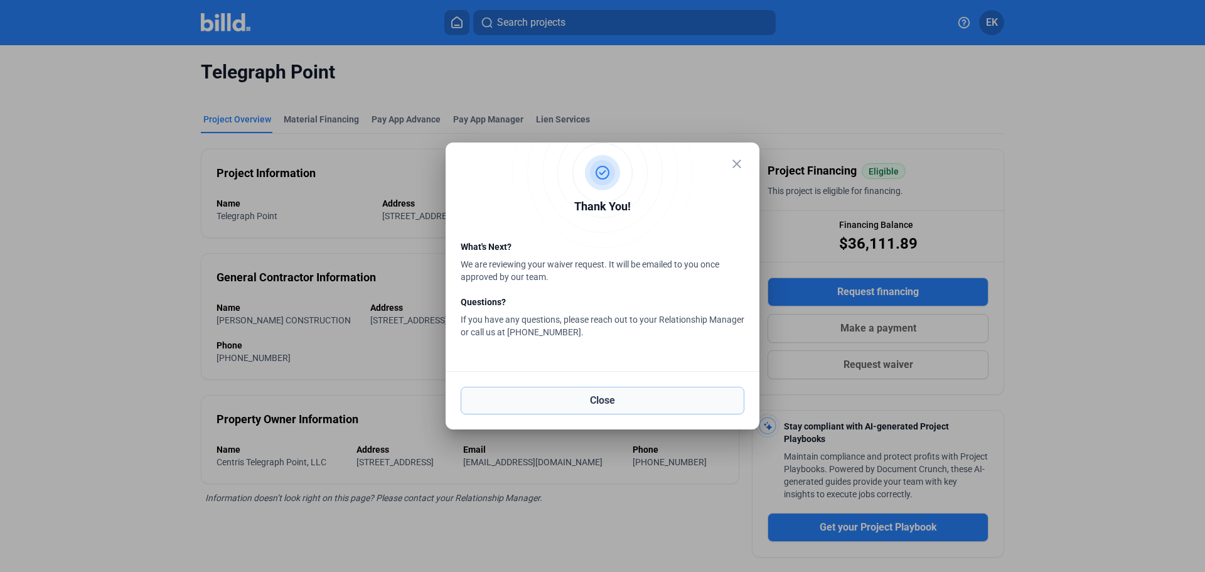
click at [620, 396] on button "Close" at bounding box center [603, 401] width 284 height 28
